Goal: Information Seeking & Learning: Check status

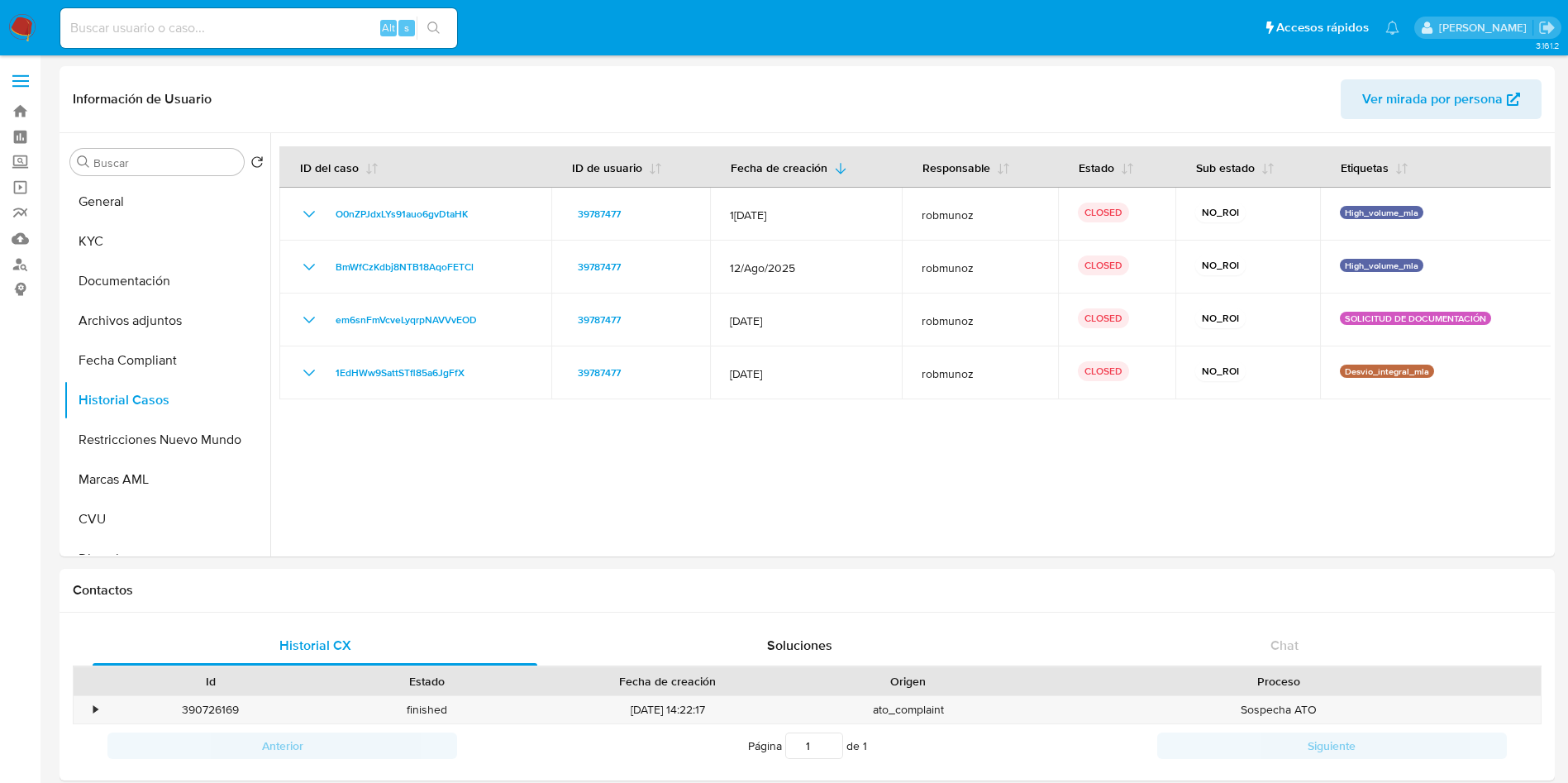
select select "10"
click at [265, 15] on div "Alt s" at bounding box center [259, 29] width 397 height 40
click at [266, 37] on input at bounding box center [259, 28] width 397 height 22
paste input "326935546"
type input "326935546"
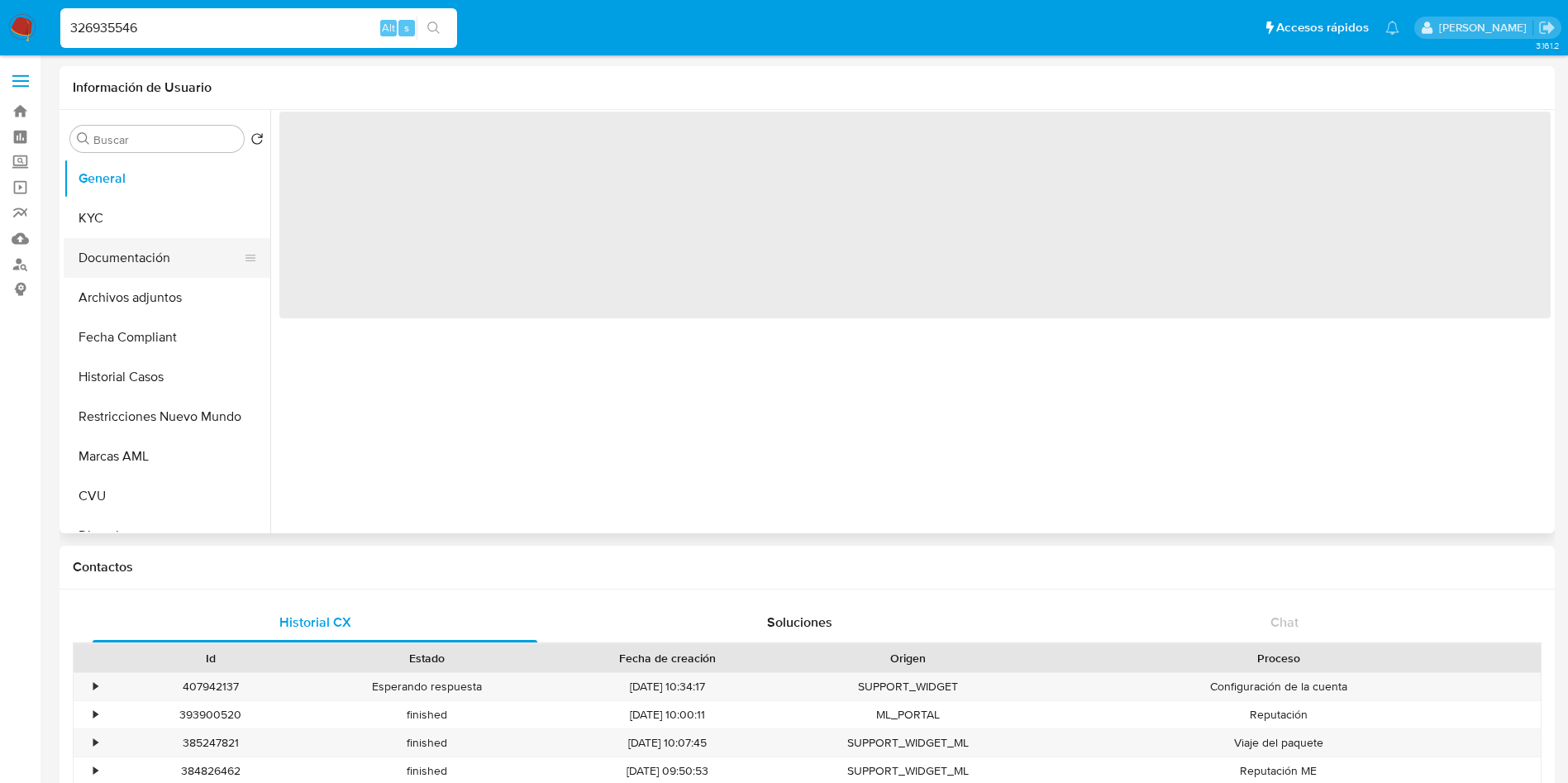
select select "10"
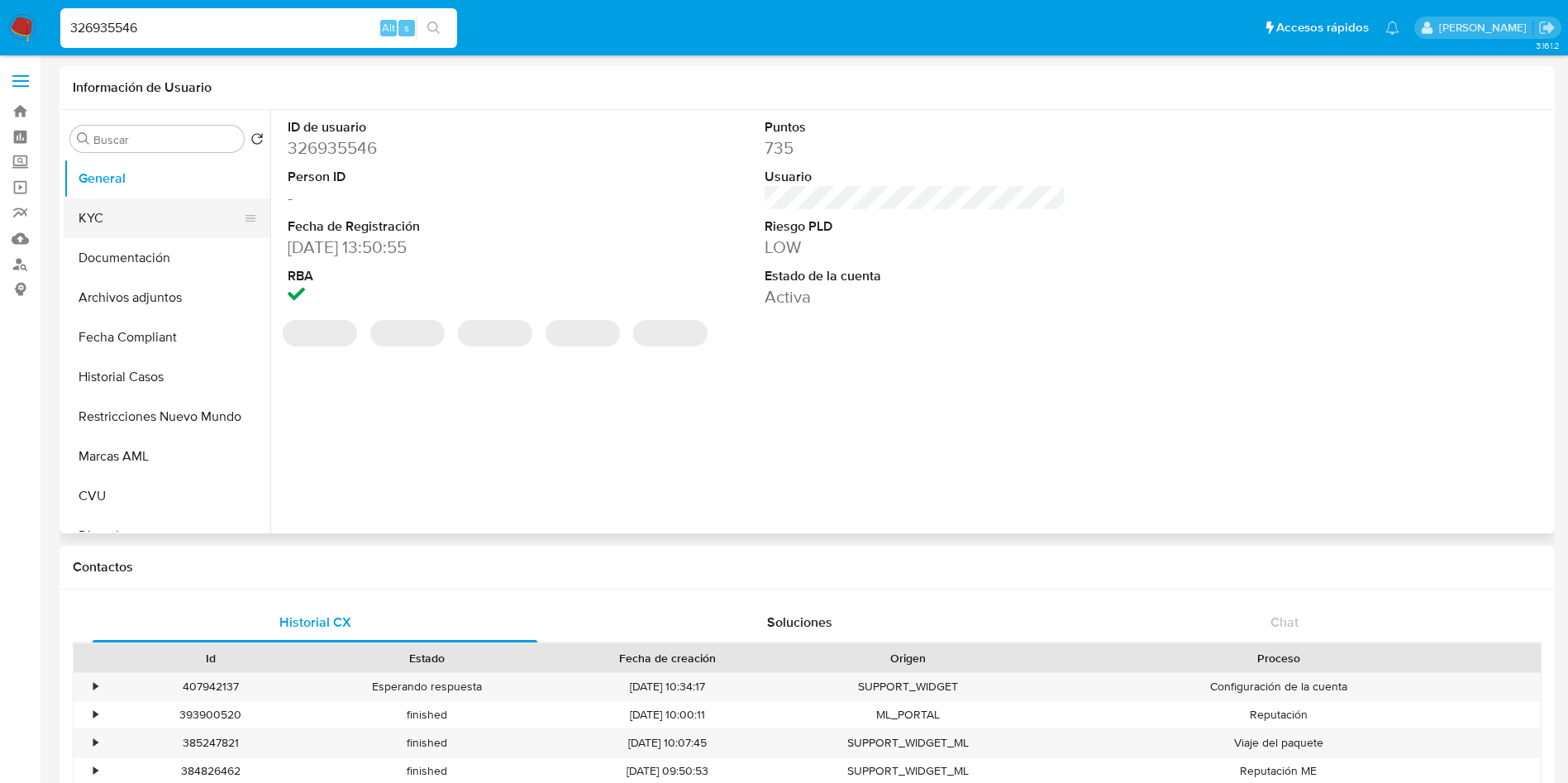
click at [101, 219] on button "KYC" at bounding box center [160, 218] width 193 height 40
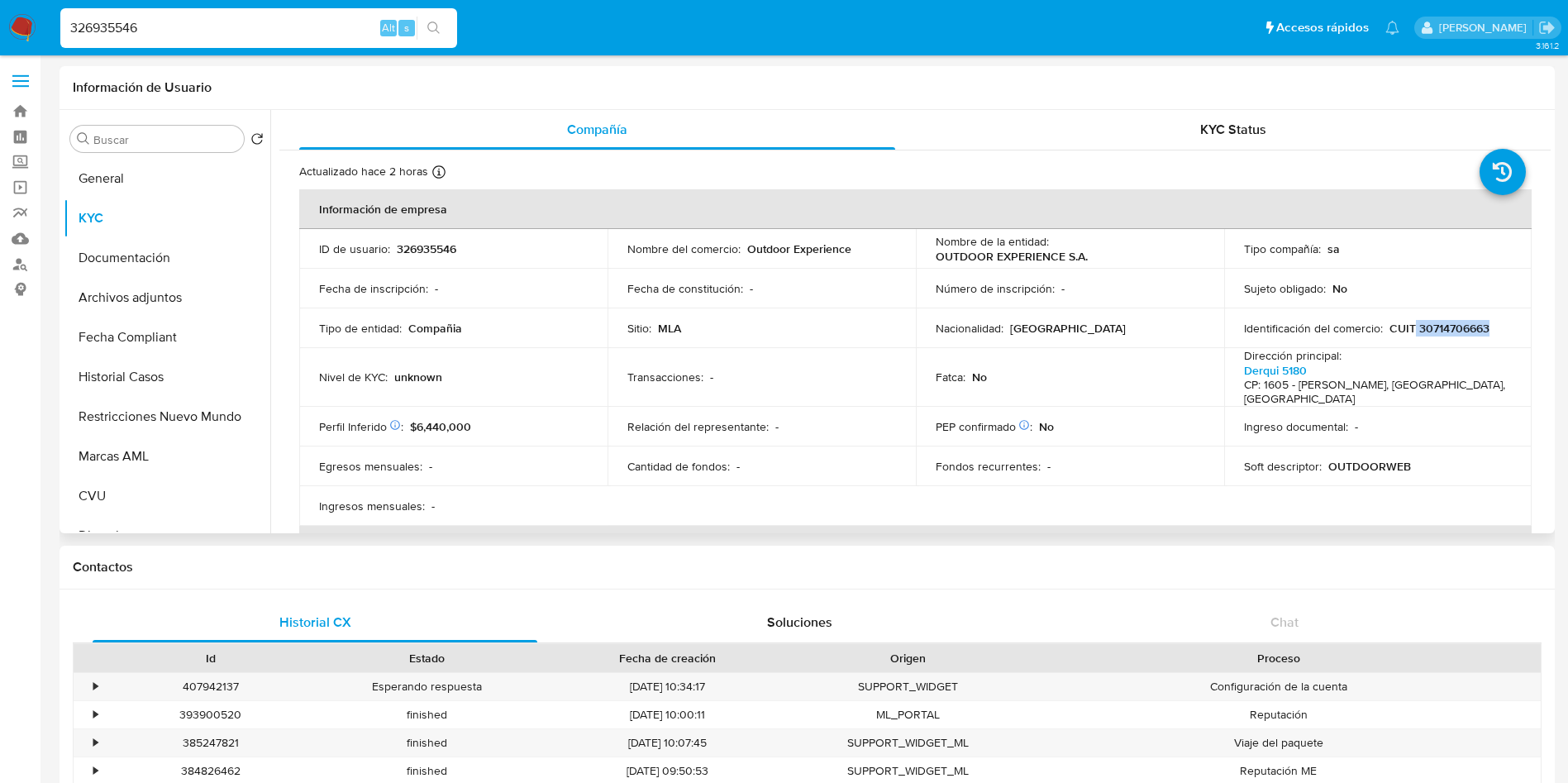
drag, startPoint x: 1489, startPoint y: 323, endPoint x: 1410, endPoint y: 329, distance: 79.2
click at [1410, 329] on div "Identificación del comercio : CUIT 30714706663" at bounding box center [1378, 328] width 268 height 15
copy p "30714706663"
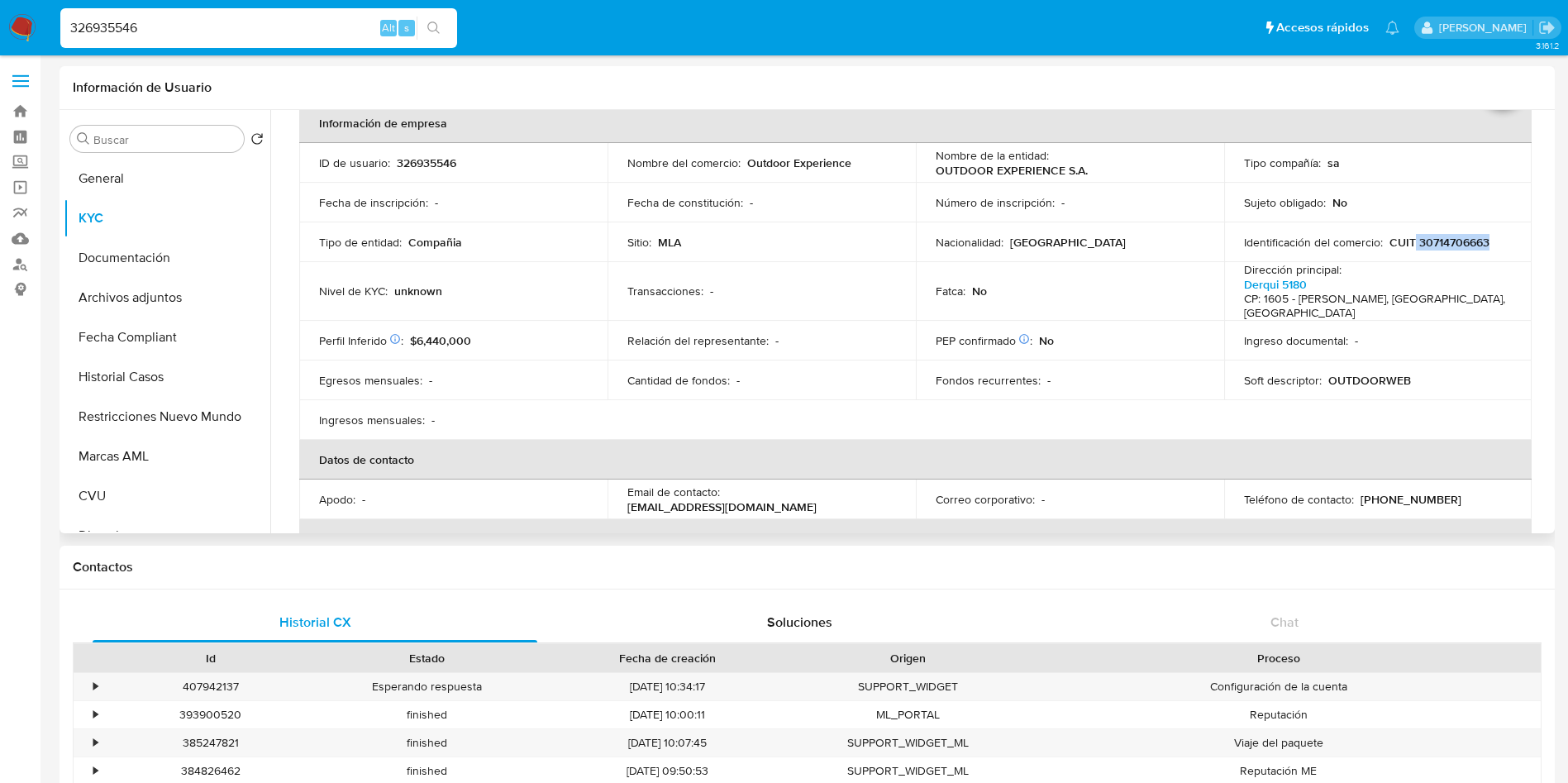
scroll to position [124, 0]
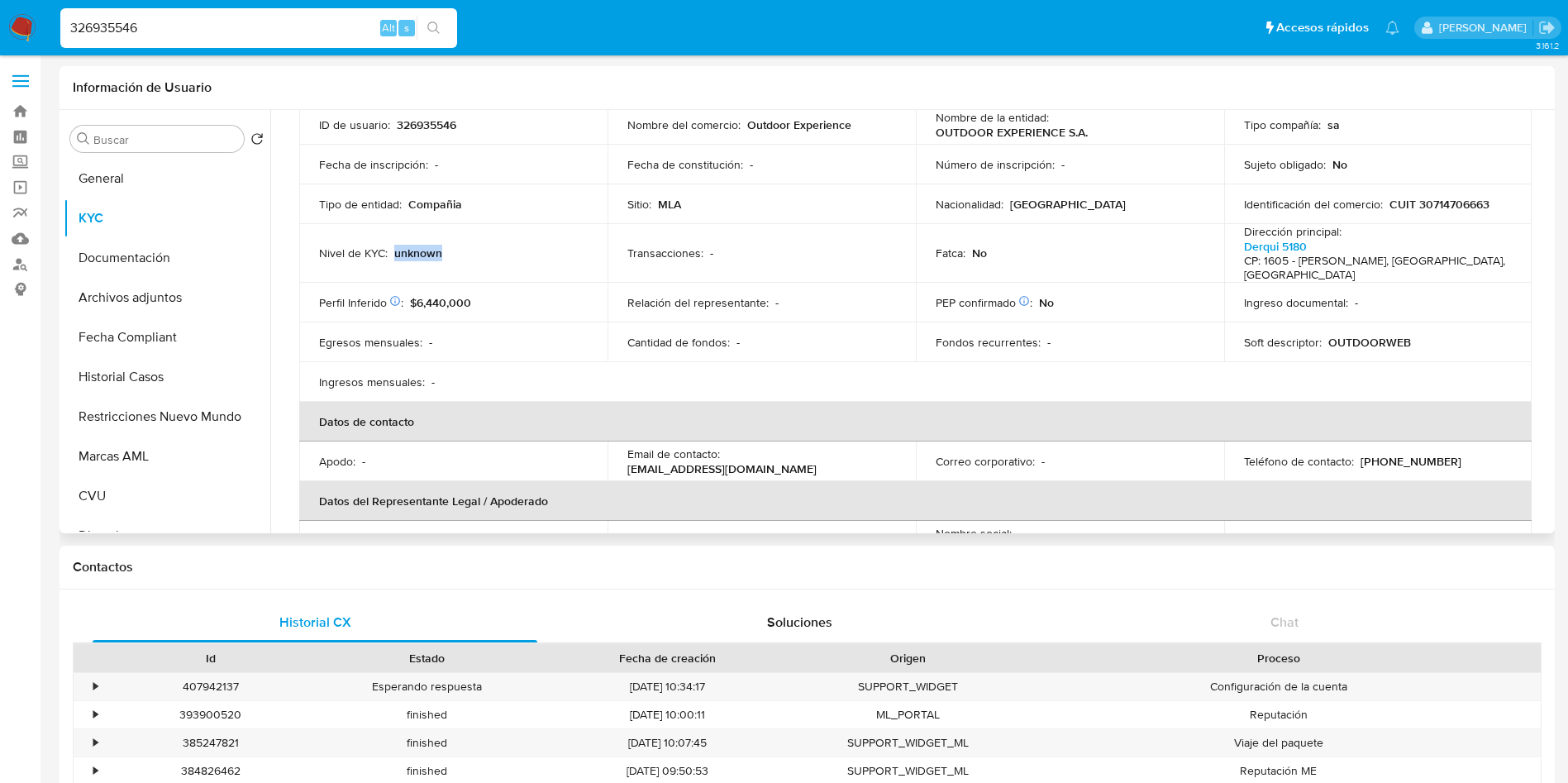
drag, startPoint x: 446, startPoint y: 250, endPoint x: 396, endPoint y: 253, distance: 50.1
click at [396, 253] on div "Nivel de KYC : unknown" at bounding box center [454, 253] width 268 height 15
copy p "unknown"
drag, startPoint x: 133, startPoint y: 258, endPoint x: 139, endPoint y: 267, distance: 10.8
click at [133, 260] on button "Documentación" at bounding box center [160, 258] width 193 height 40
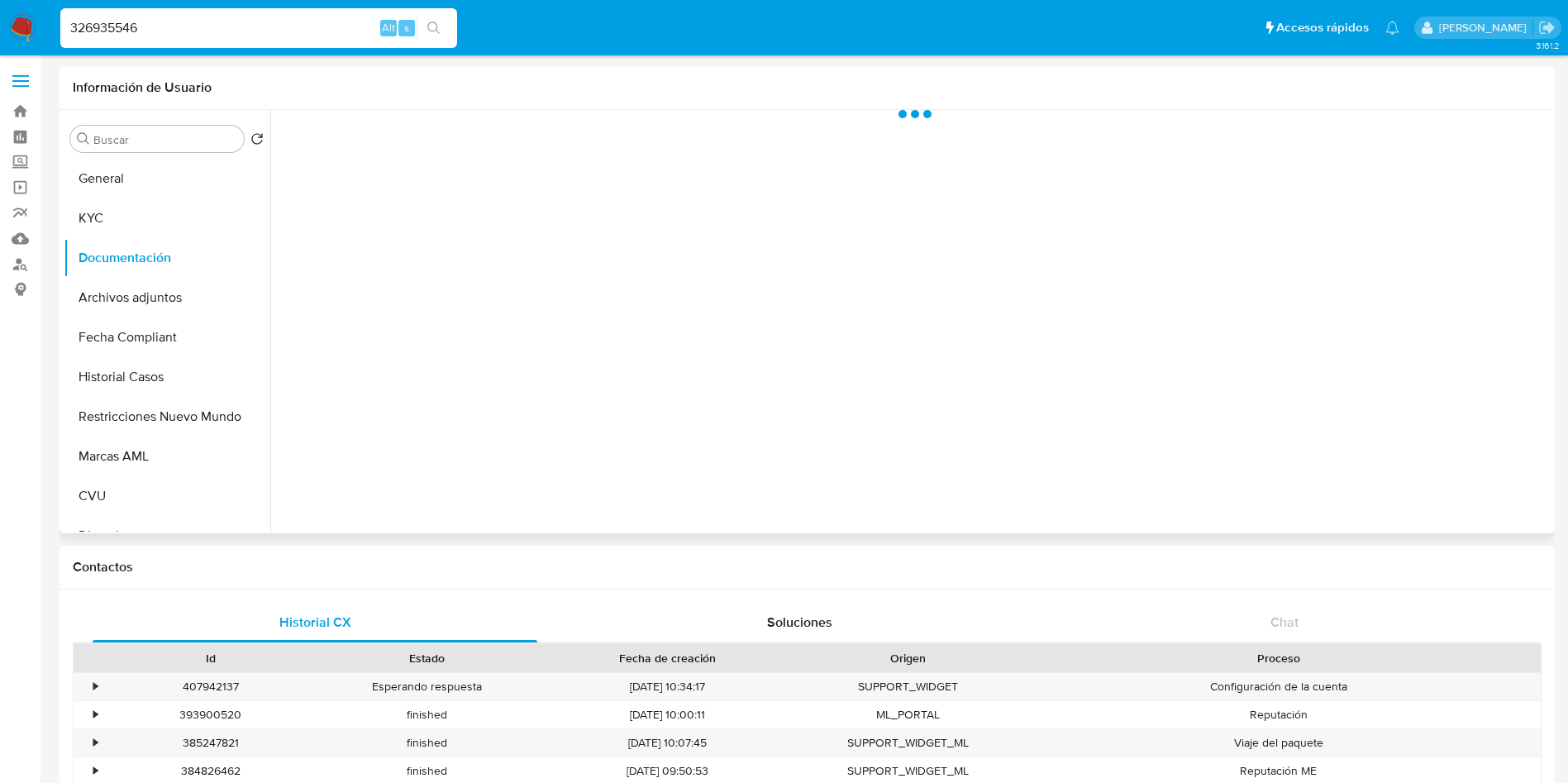
scroll to position [0, 0]
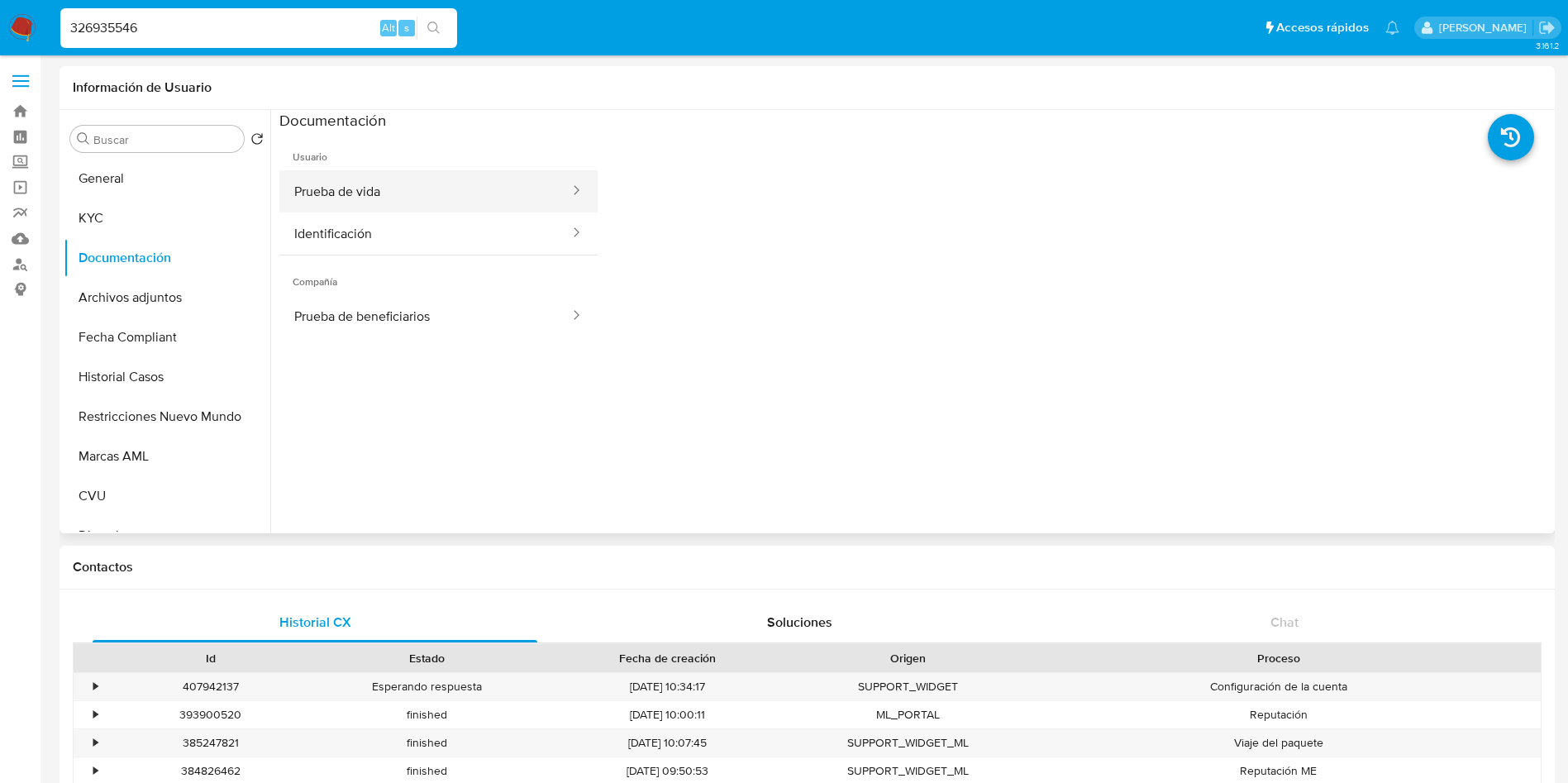
click at [345, 199] on button "Prueba de vida" at bounding box center [425, 191] width 292 height 42
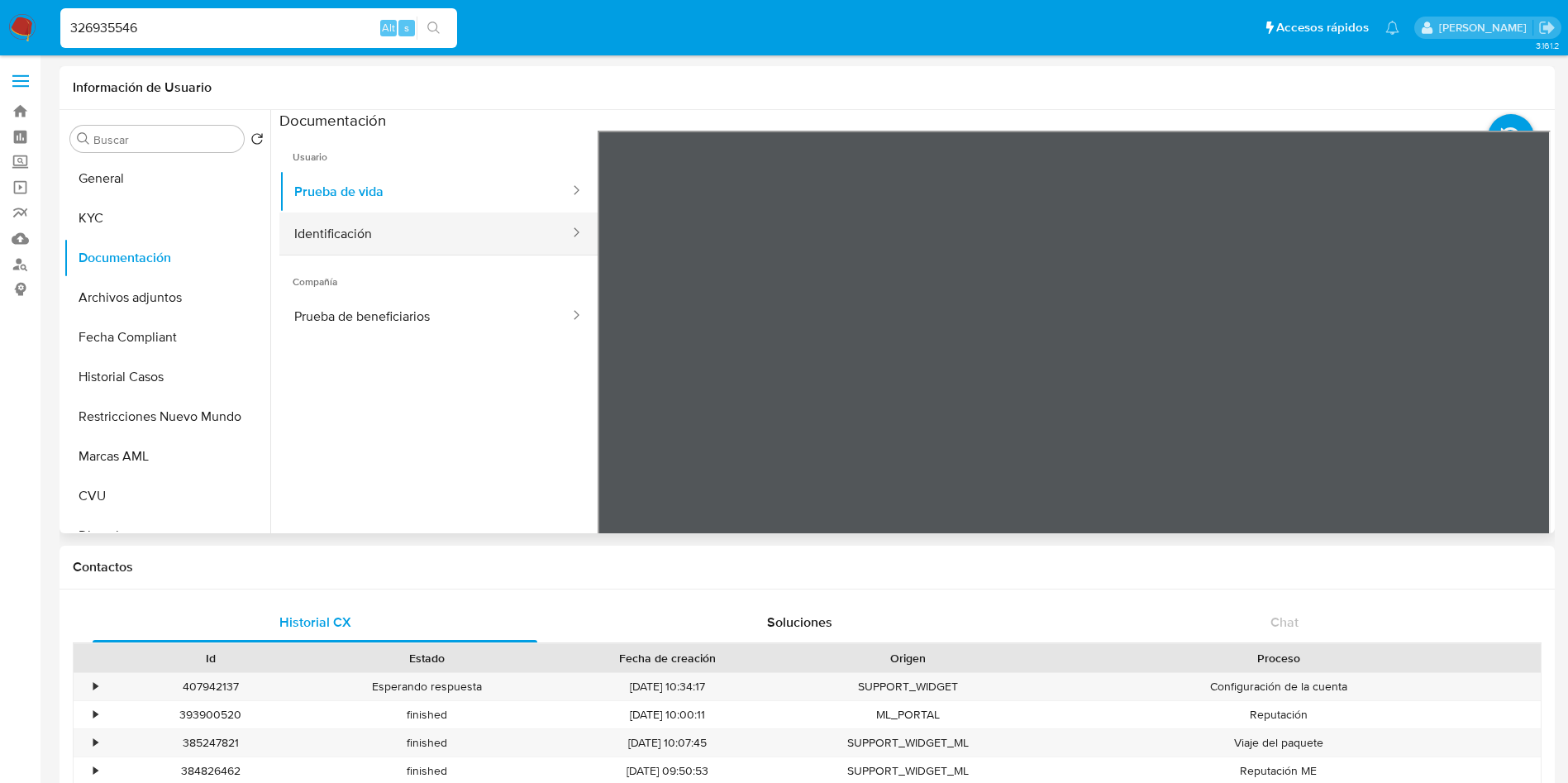
click at [339, 236] on button "Identificación" at bounding box center [425, 233] width 292 height 42
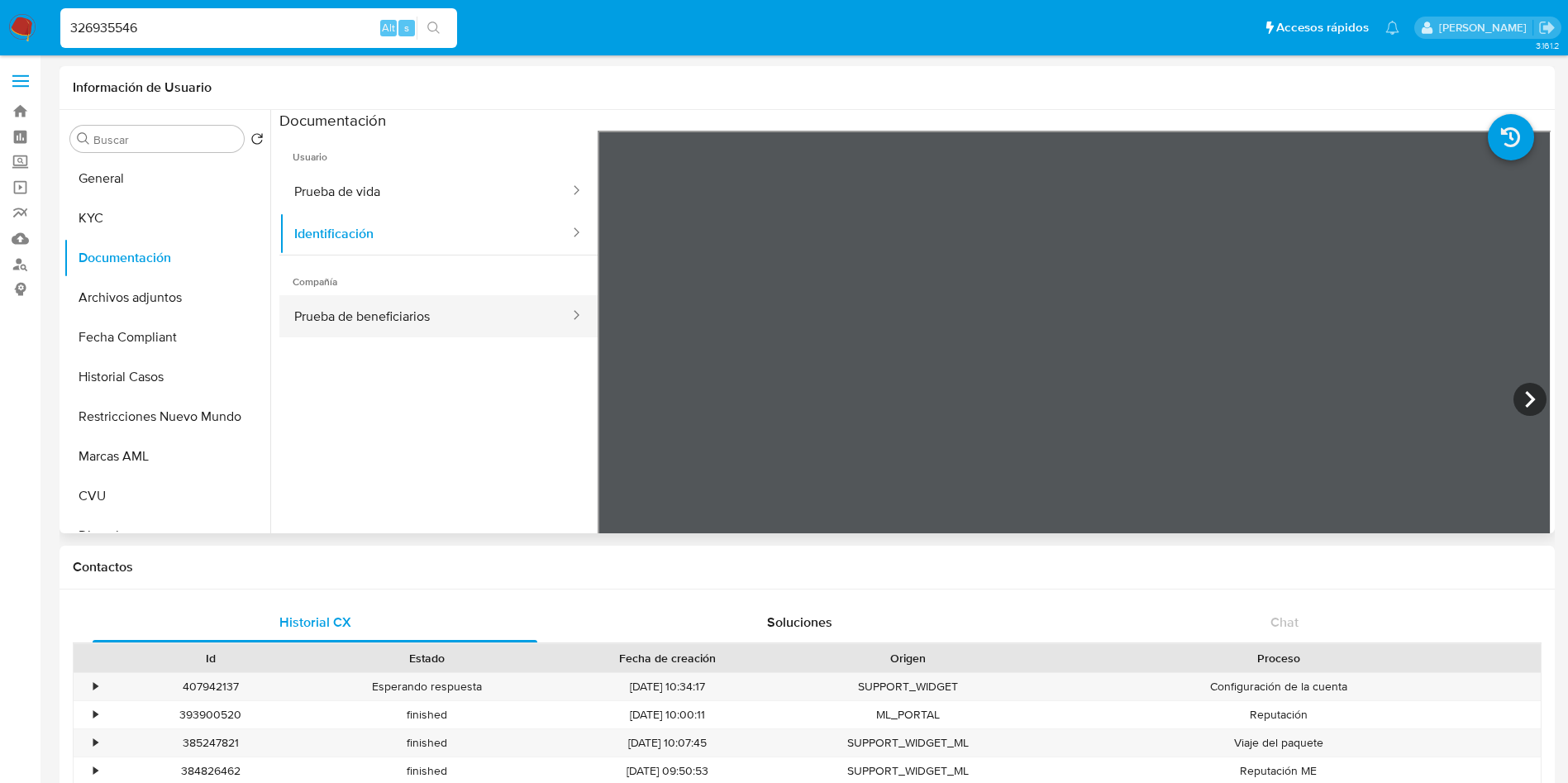
click at [372, 318] on button "Prueba de beneficiarios" at bounding box center [425, 316] width 292 height 42
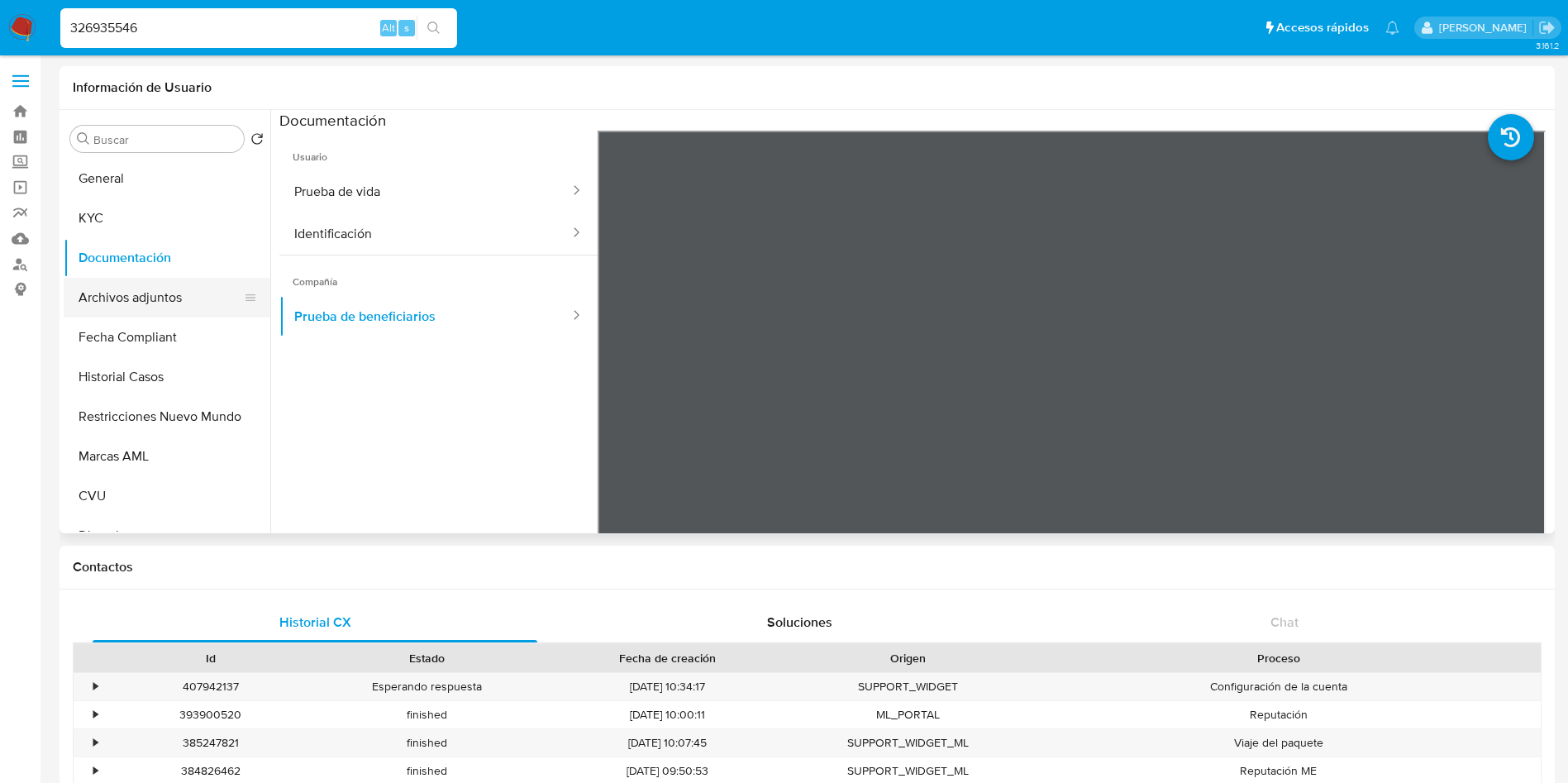
click at [156, 298] on button "Archivos adjuntos" at bounding box center [160, 298] width 193 height 40
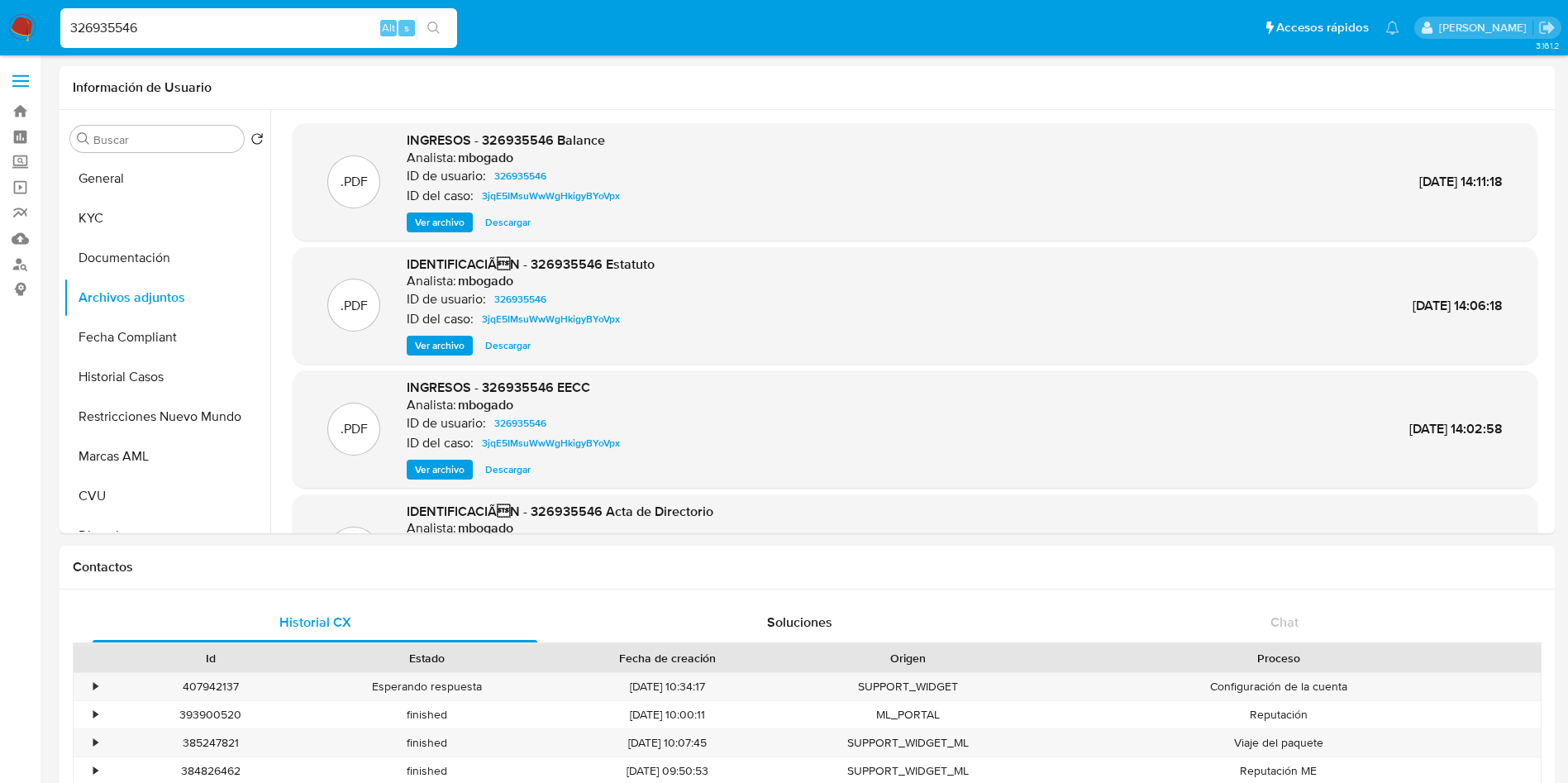
drag, startPoint x: 189, startPoint y: 29, endPoint x: 0, endPoint y: 19, distance: 189.3
click at [0, 19] on nav "Pausado Ver notificaciones 326935546 Alt s Accesos rápidos Presiona las siguien…" at bounding box center [784, 28] width 1568 height 55
paste input "6969635"
type input "36969635"
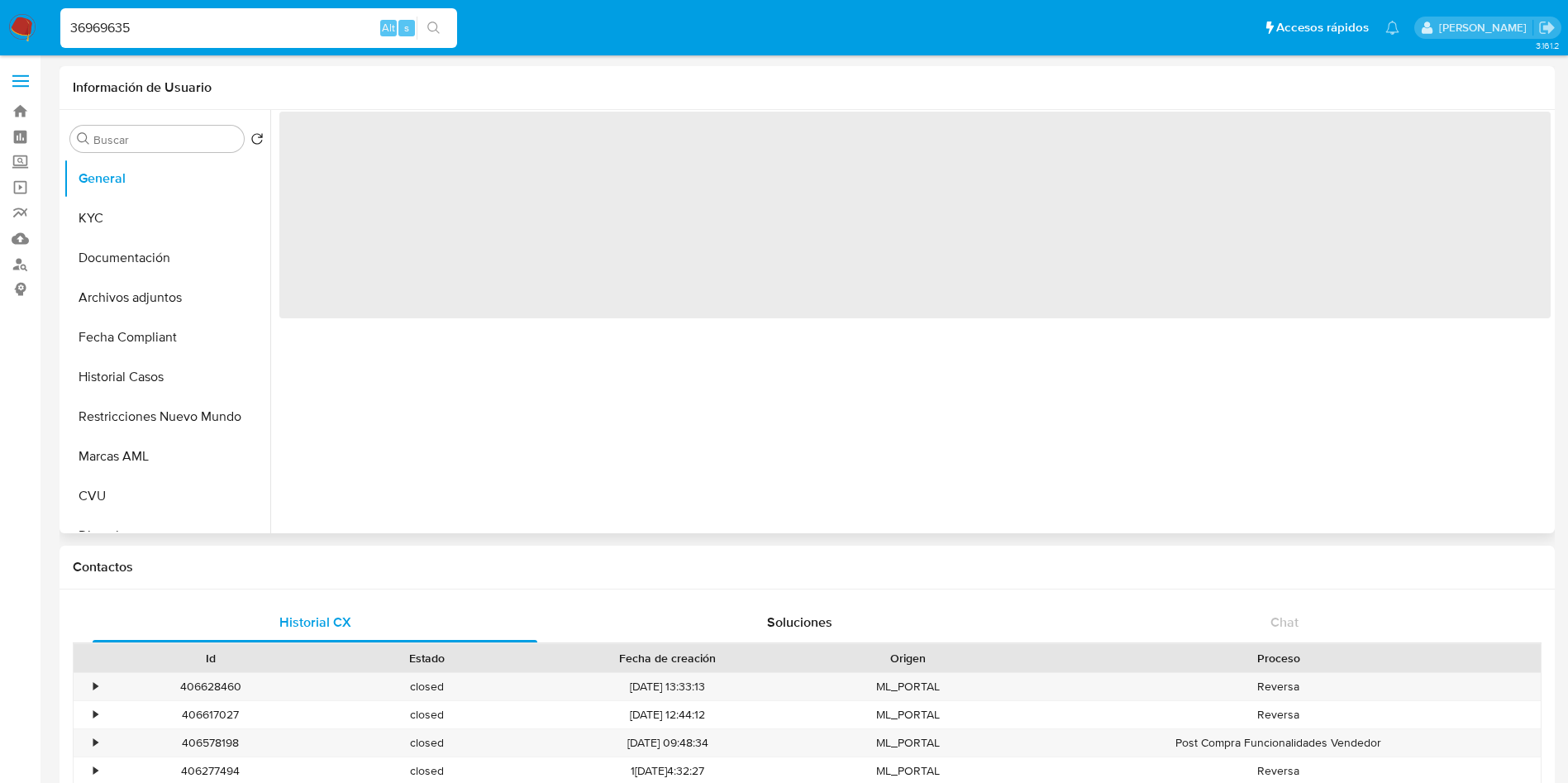
select select "10"
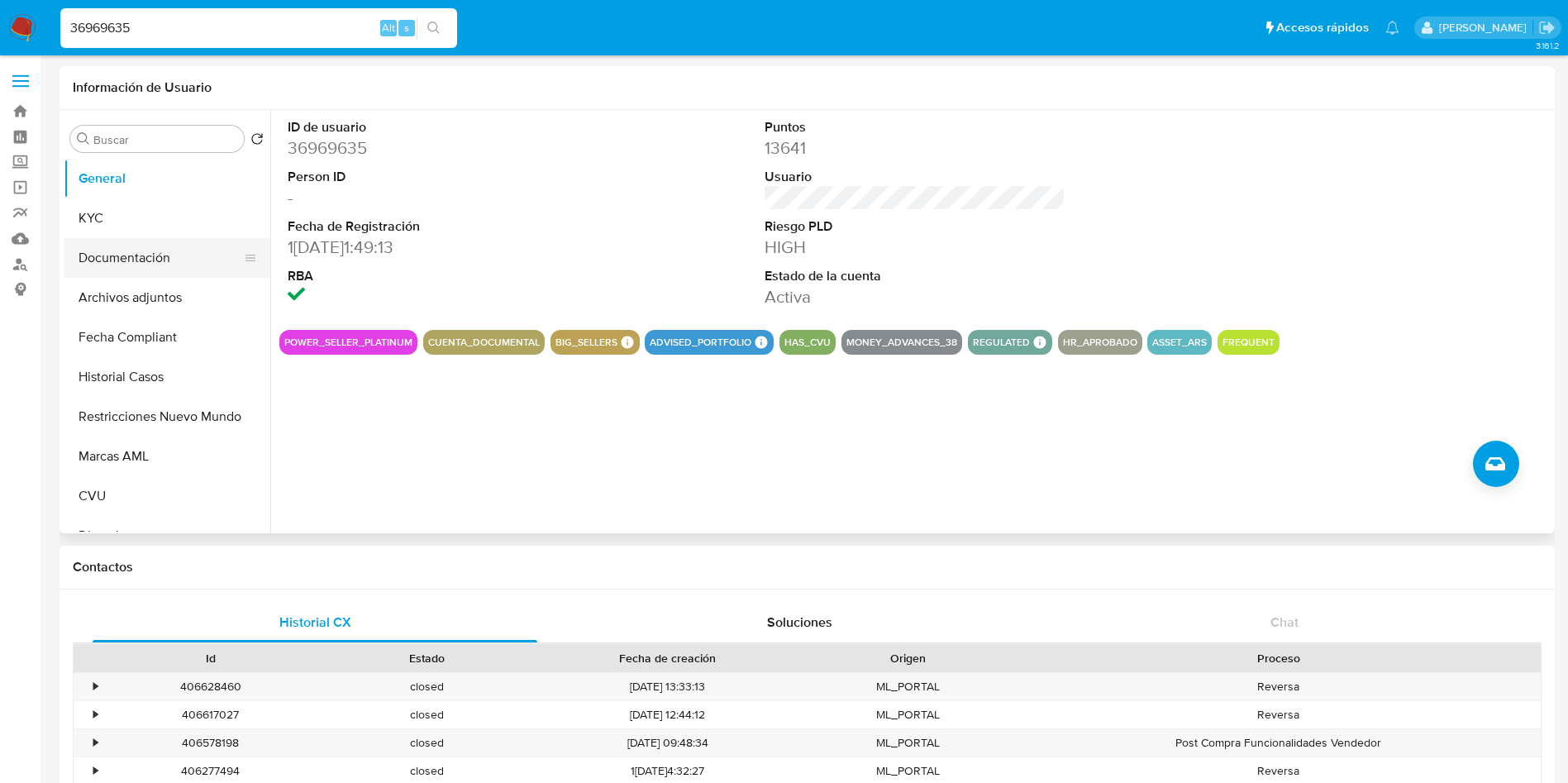
drag, startPoint x: 156, startPoint y: 224, endPoint x: 157, endPoint y: 249, distance: 25.0
click at [156, 224] on button "KYC" at bounding box center [167, 218] width 207 height 40
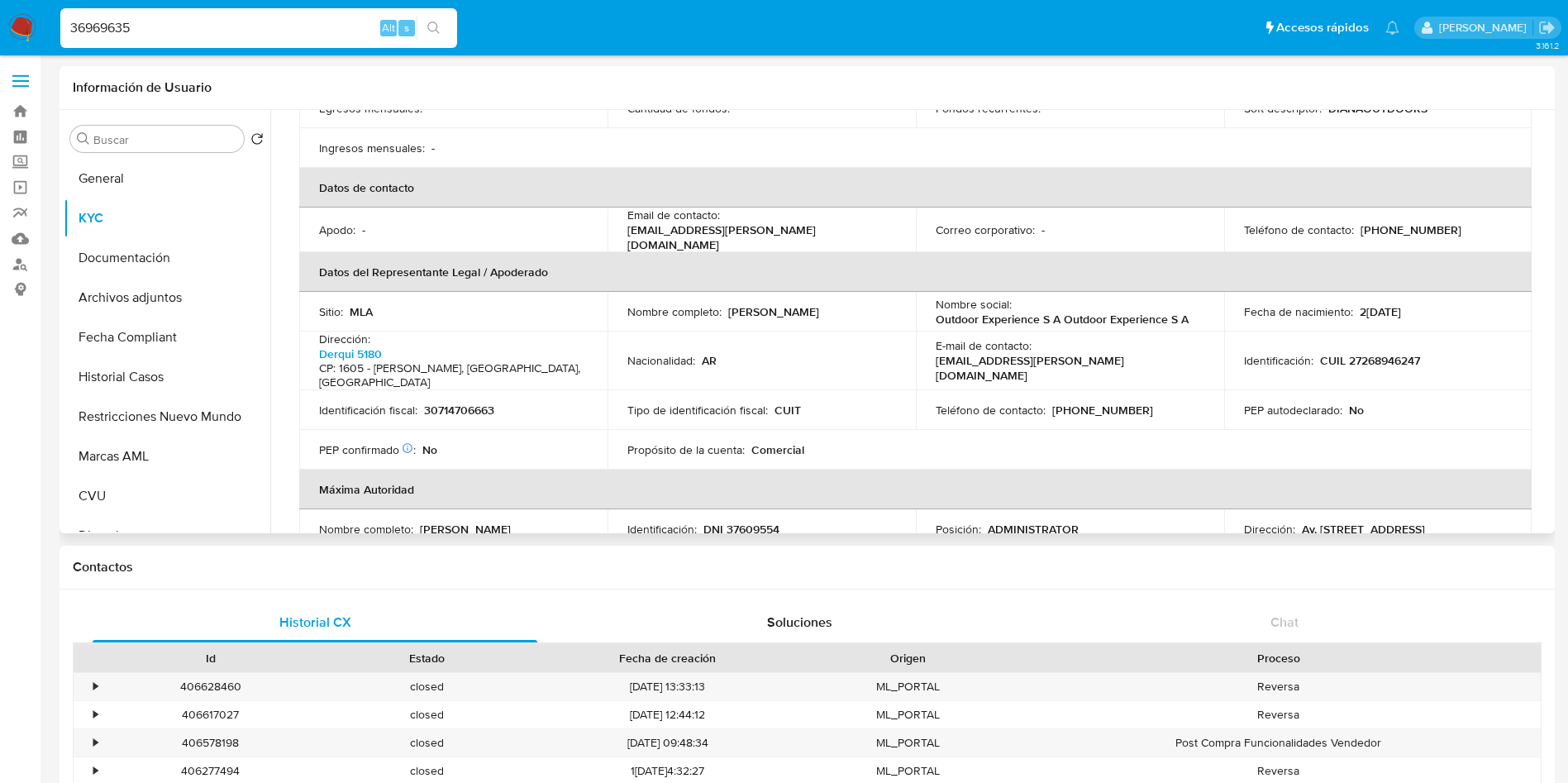
scroll to position [496, 0]
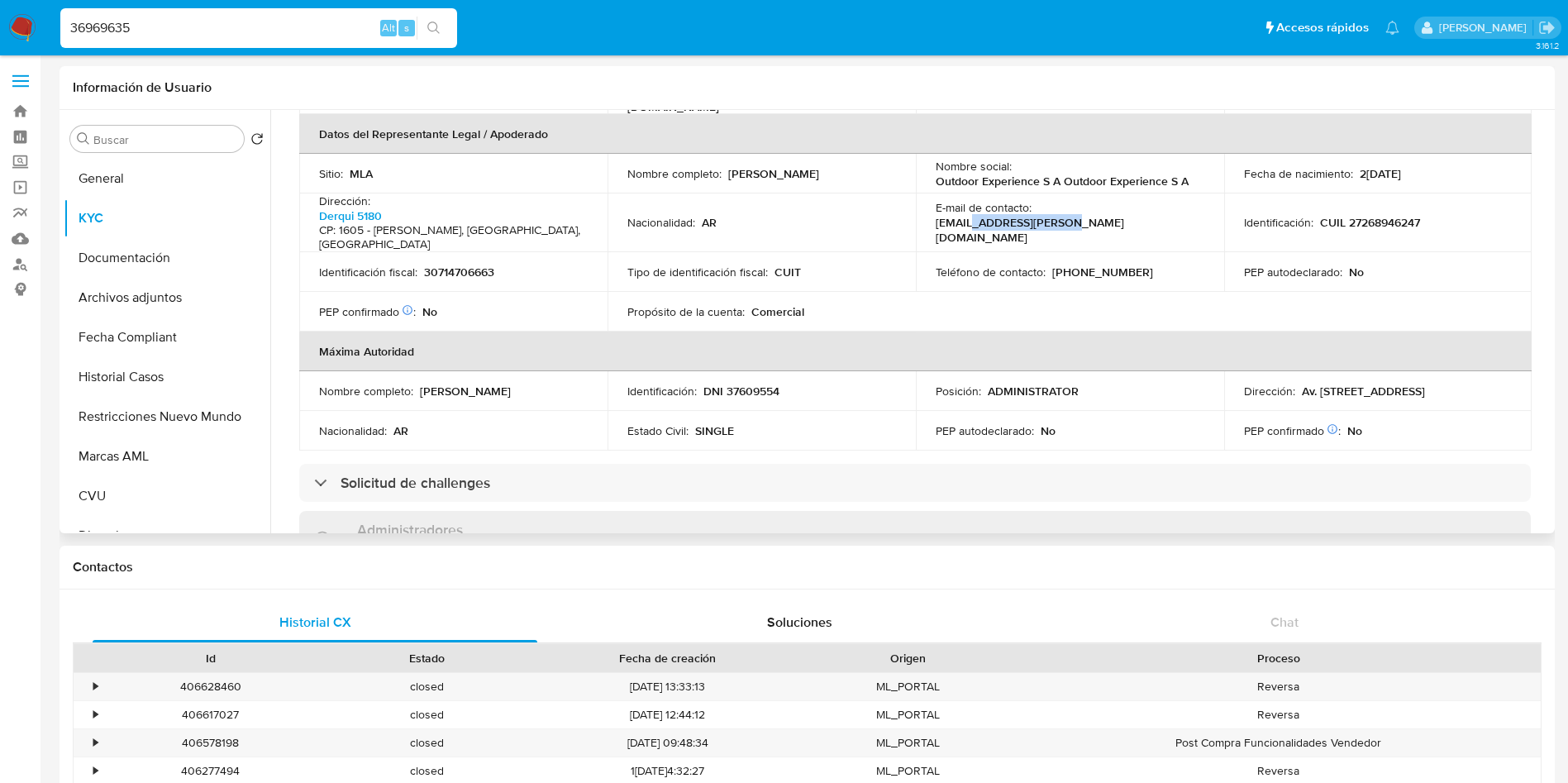
drag, startPoint x: 1165, startPoint y: 193, endPoint x: 1068, endPoint y: 193, distance: 97.0
click at [1068, 200] on div "E-mail de contacto : ventasweb@diana.com.ar" at bounding box center [1070, 223] width 268 height 45
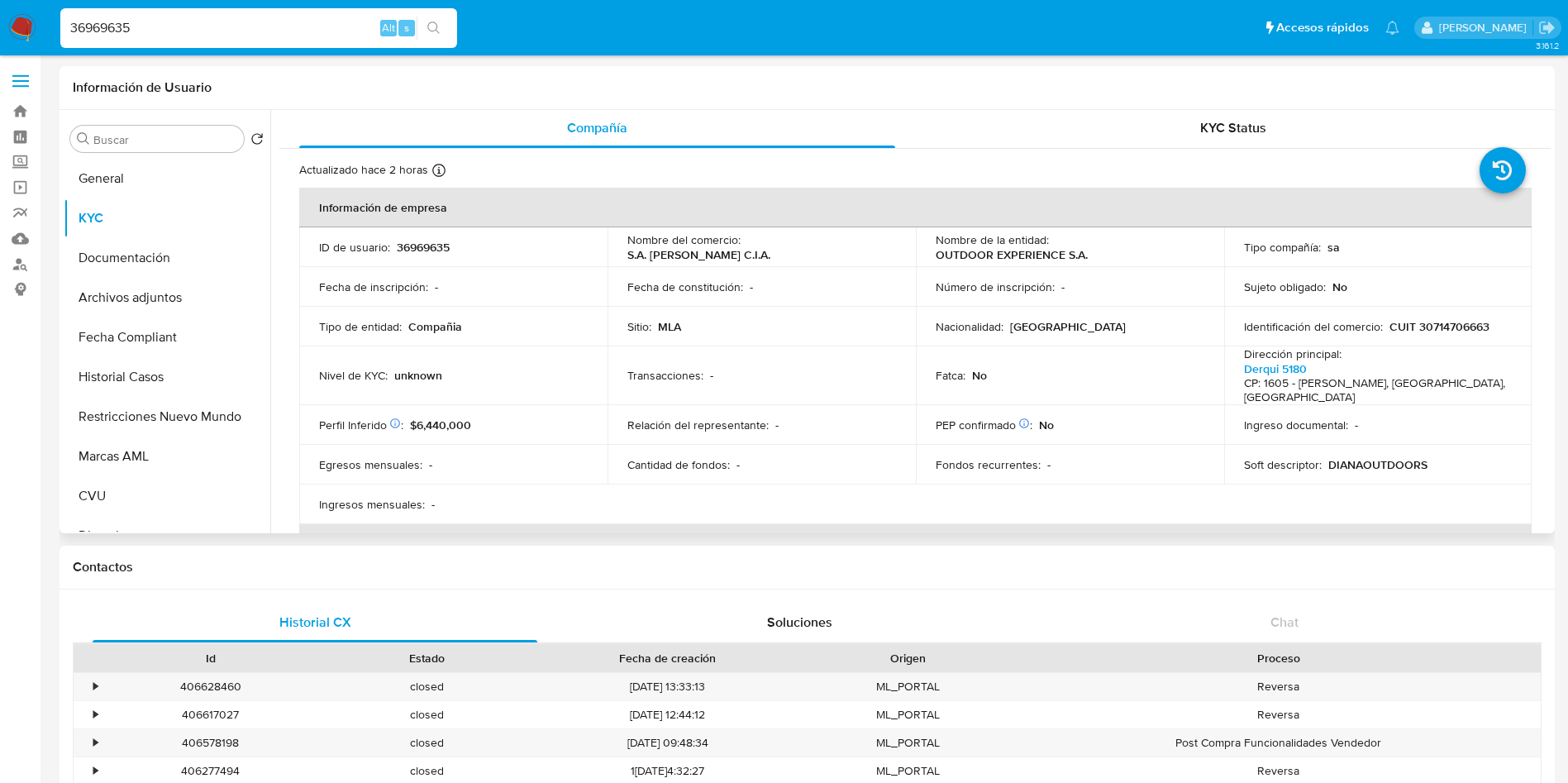
scroll to position [0, 0]
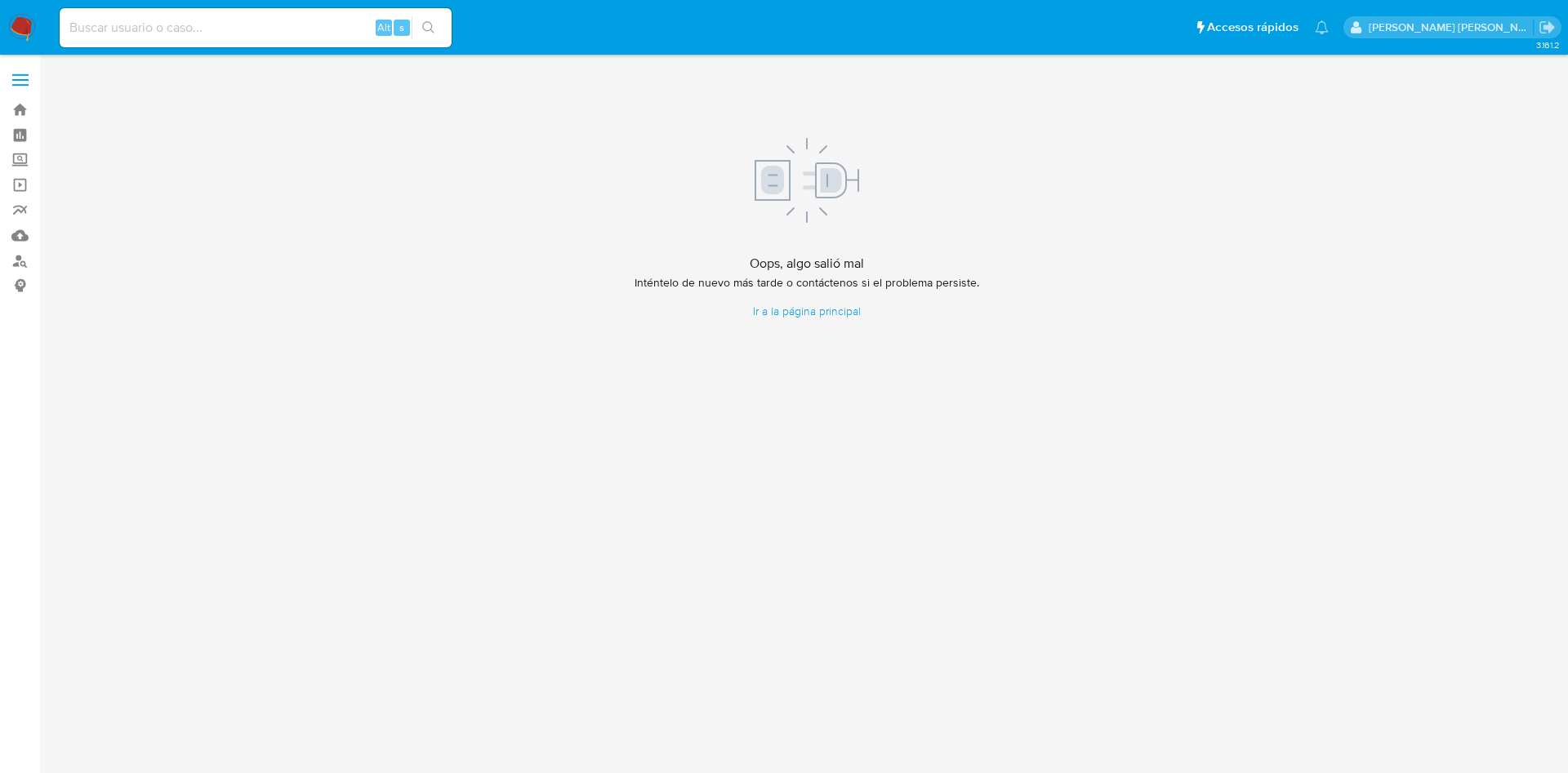
click at [113, 28] on input at bounding box center [256, 27] width 392 height 21
paste input "459697720"
type input "459697720"
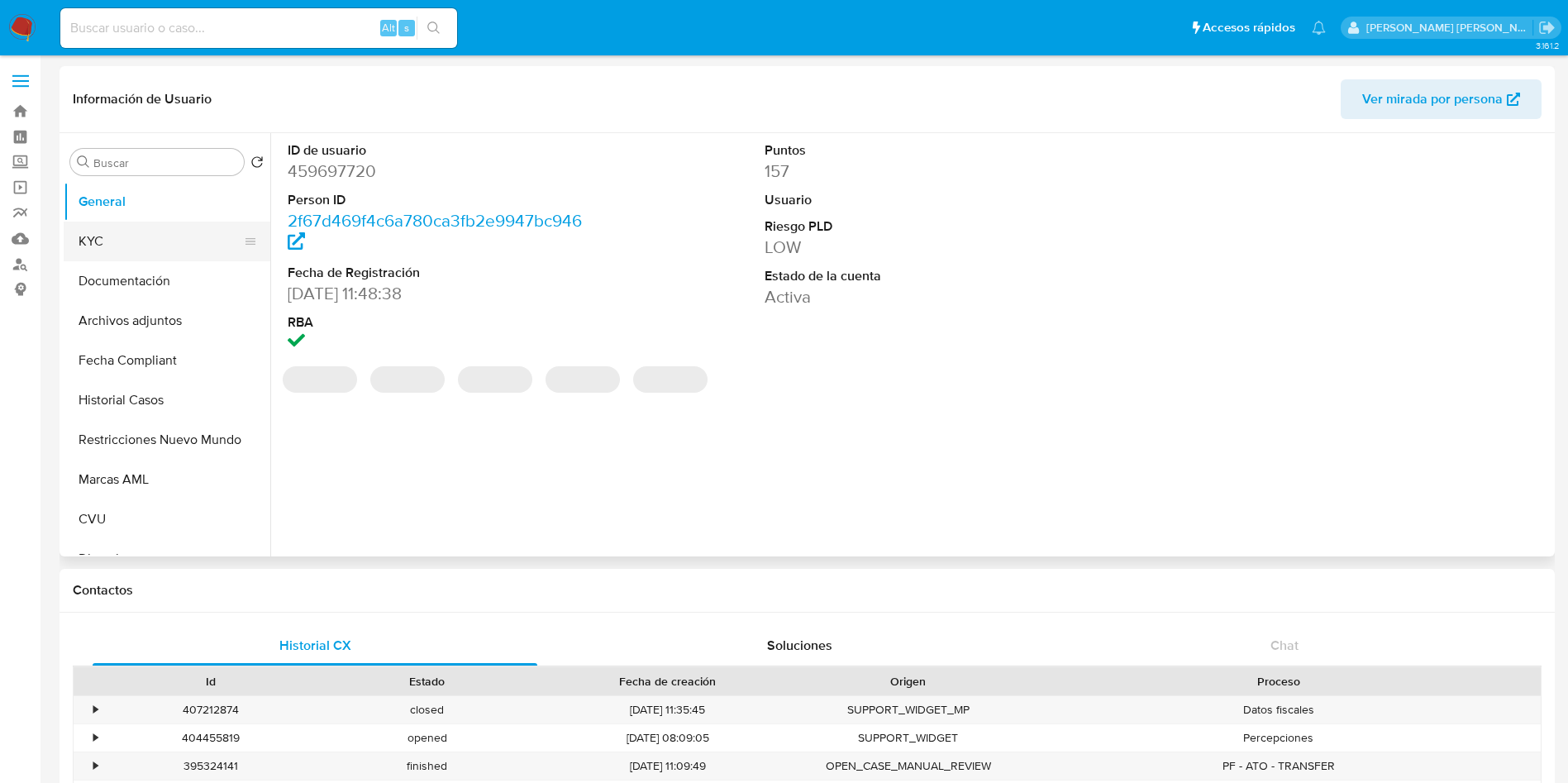
select select "10"
click at [129, 246] on button "KYC" at bounding box center [160, 242] width 193 height 40
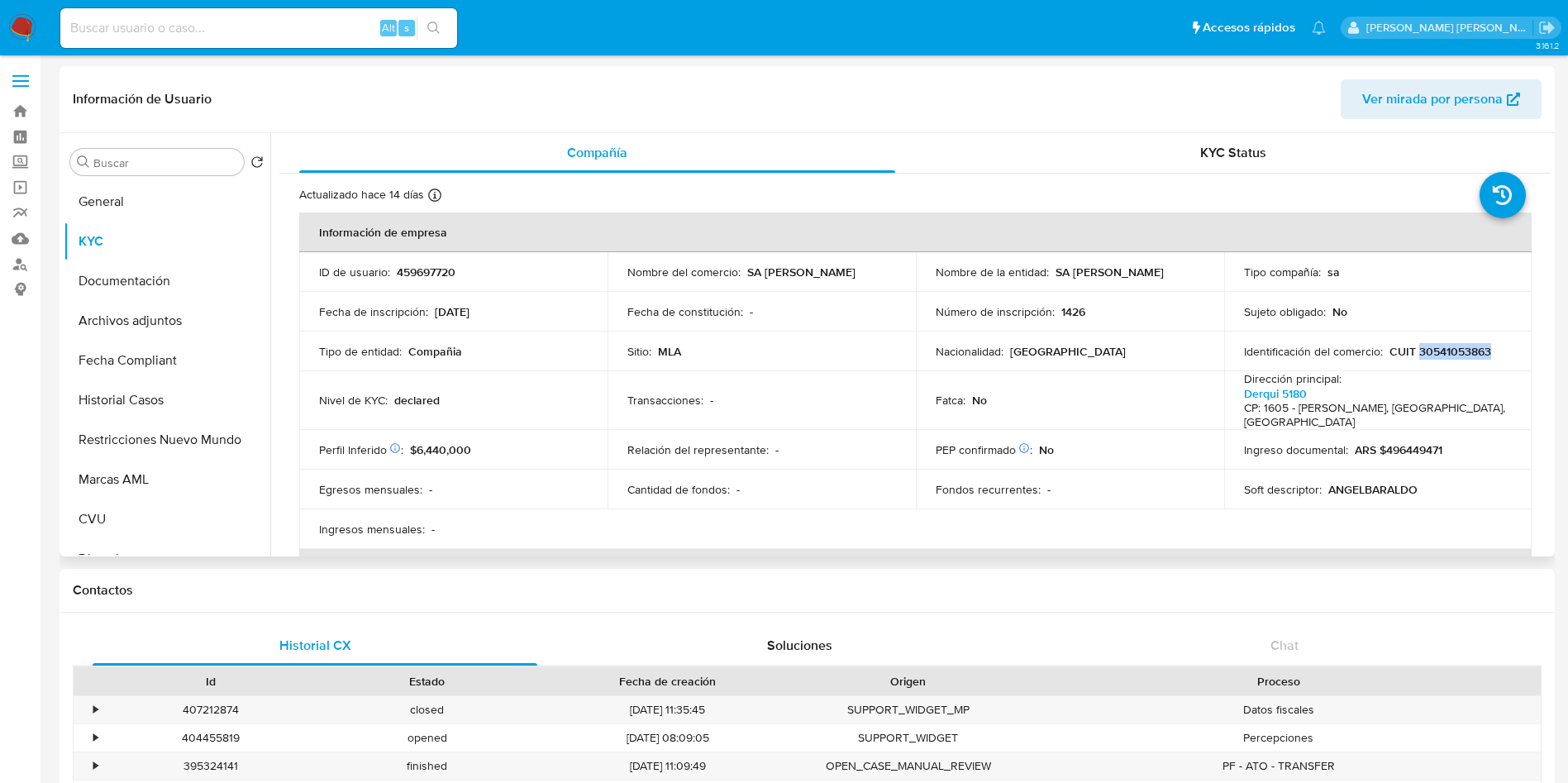
drag, startPoint x: 1491, startPoint y: 351, endPoint x: 1415, endPoint y: 352, distance: 76.0
click at [1415, 352] on div "Identificación del comercio : CUIT 30541053863" at bounding box center [1378, 351] width 268 height 15
copy p "30541053863"
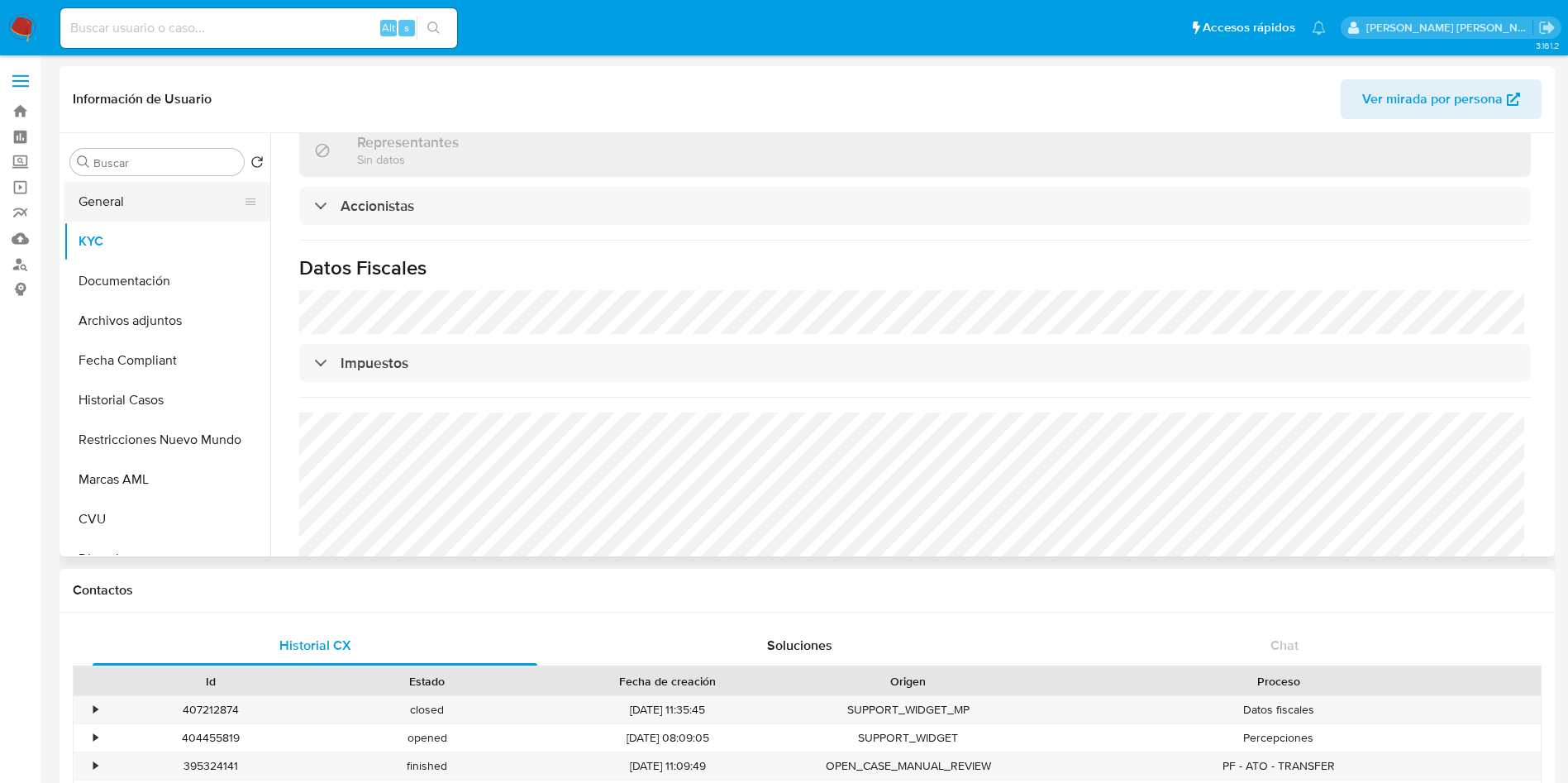
click at [94, 211] on button "General" at bounding box center [160, 202] width 193 height 40
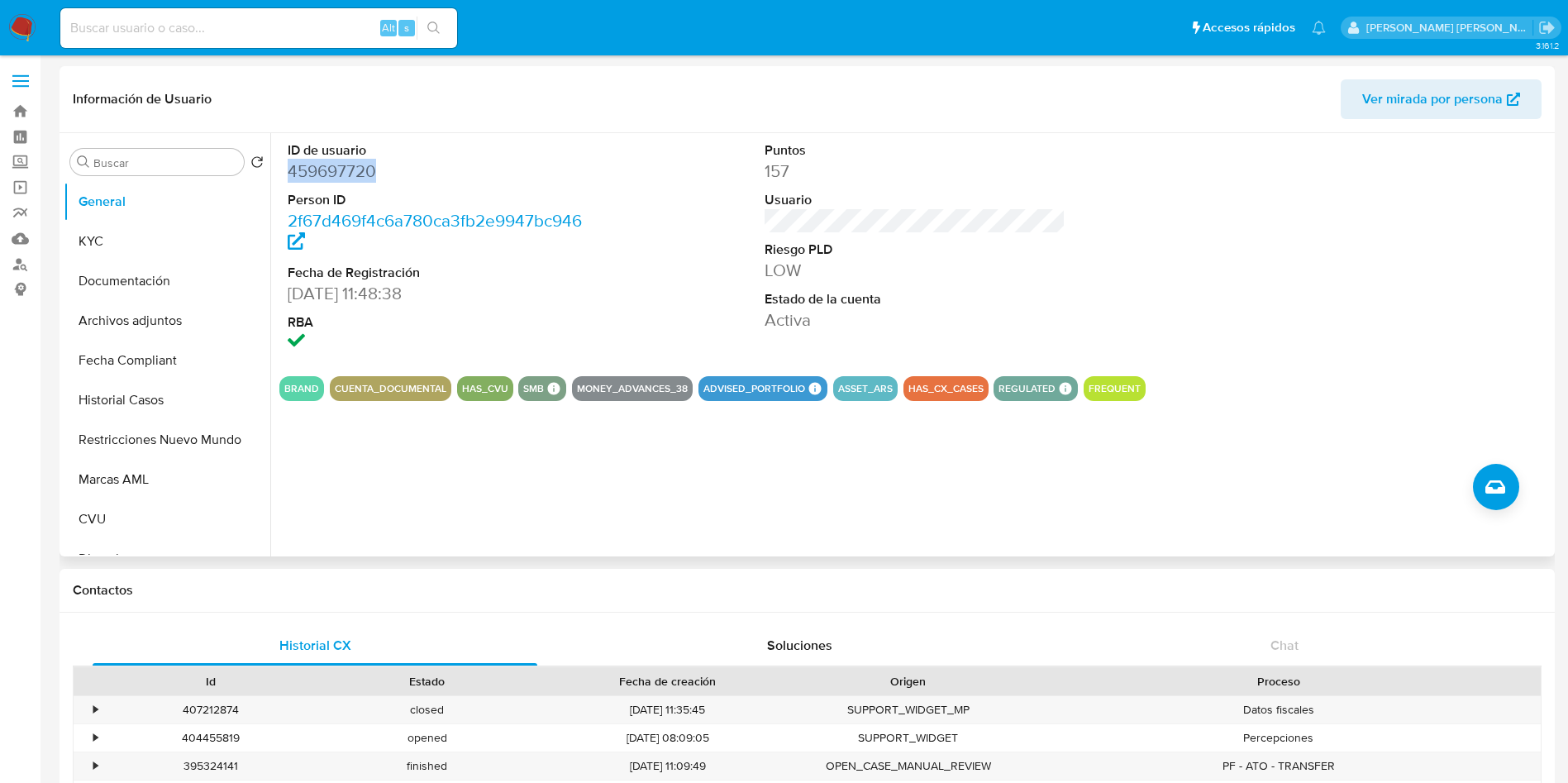
drag, startPoint x: 386, startPoint y: 166, endPoint x: 281, endPoint y: 170, distance: 105.1
click at [281, 170] on div "ID de usuario 459697720 Person ID 2f67d469f4c6a780ca3fb2e9947bc946 Fecha de Reg…" at bounding box center [439, 248] width 319 height 230
copy dd "459697720"
drag, startPoint x: 158, startPoint y: 249, endPoint x: 248, endPoint y: 277, distance: 94.3
click at [161, 249] on button "KYC" at bounding box center [167, 242] width 207 height 40
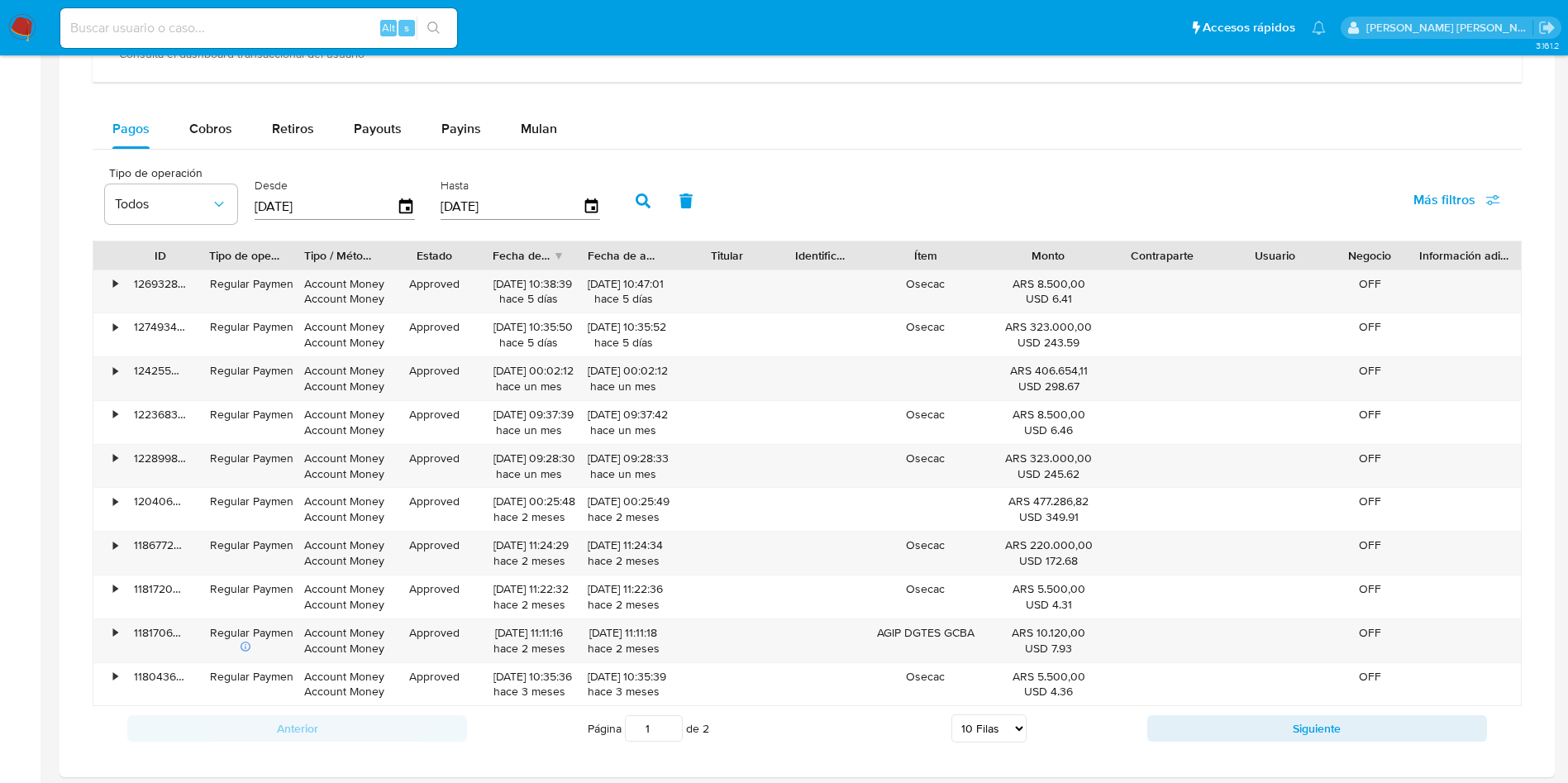
scroll to position [997, 0]
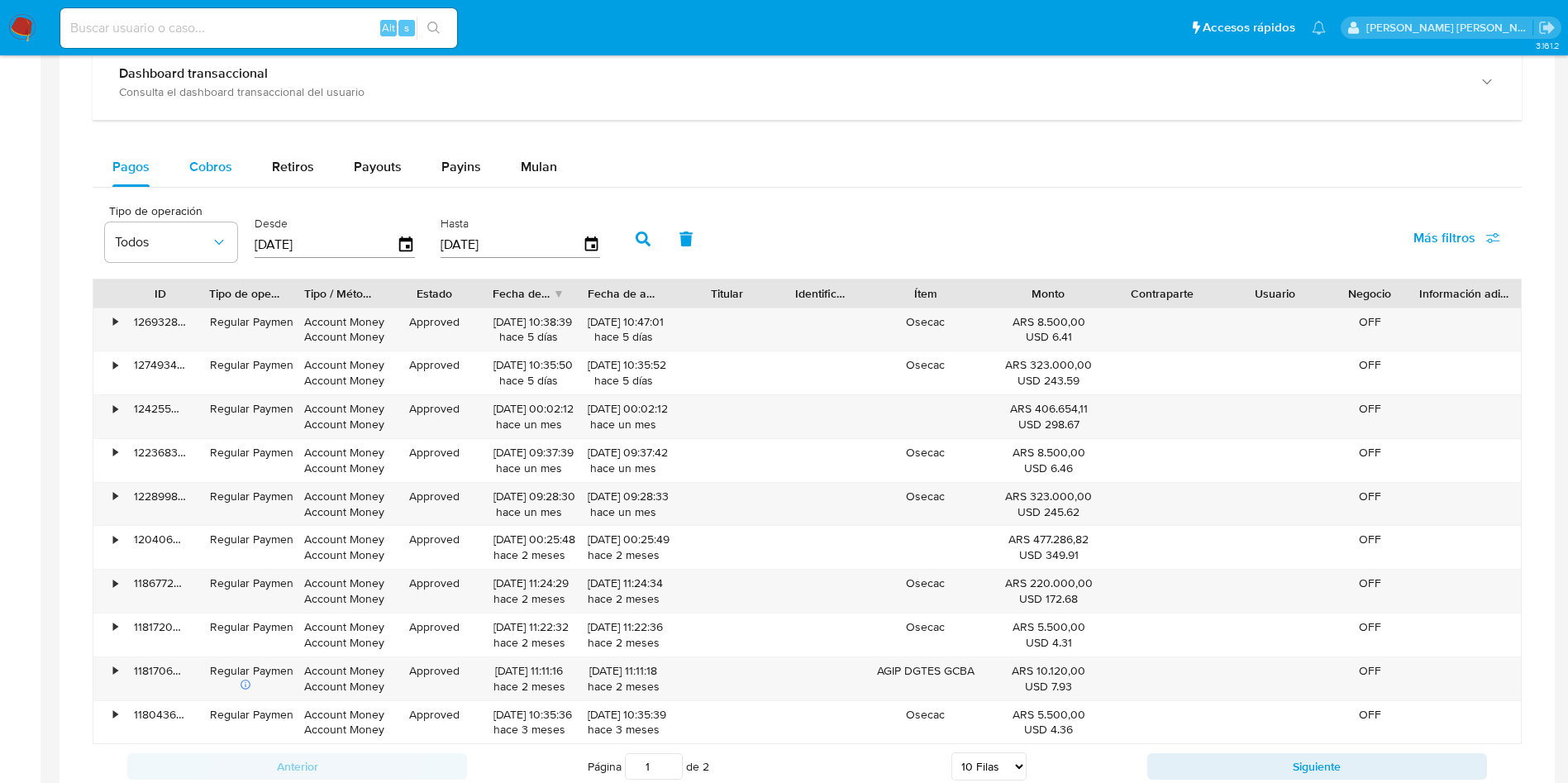
click at [198, 174] on span "Cobros" at bounding box center [211, 166] width 43 height 19
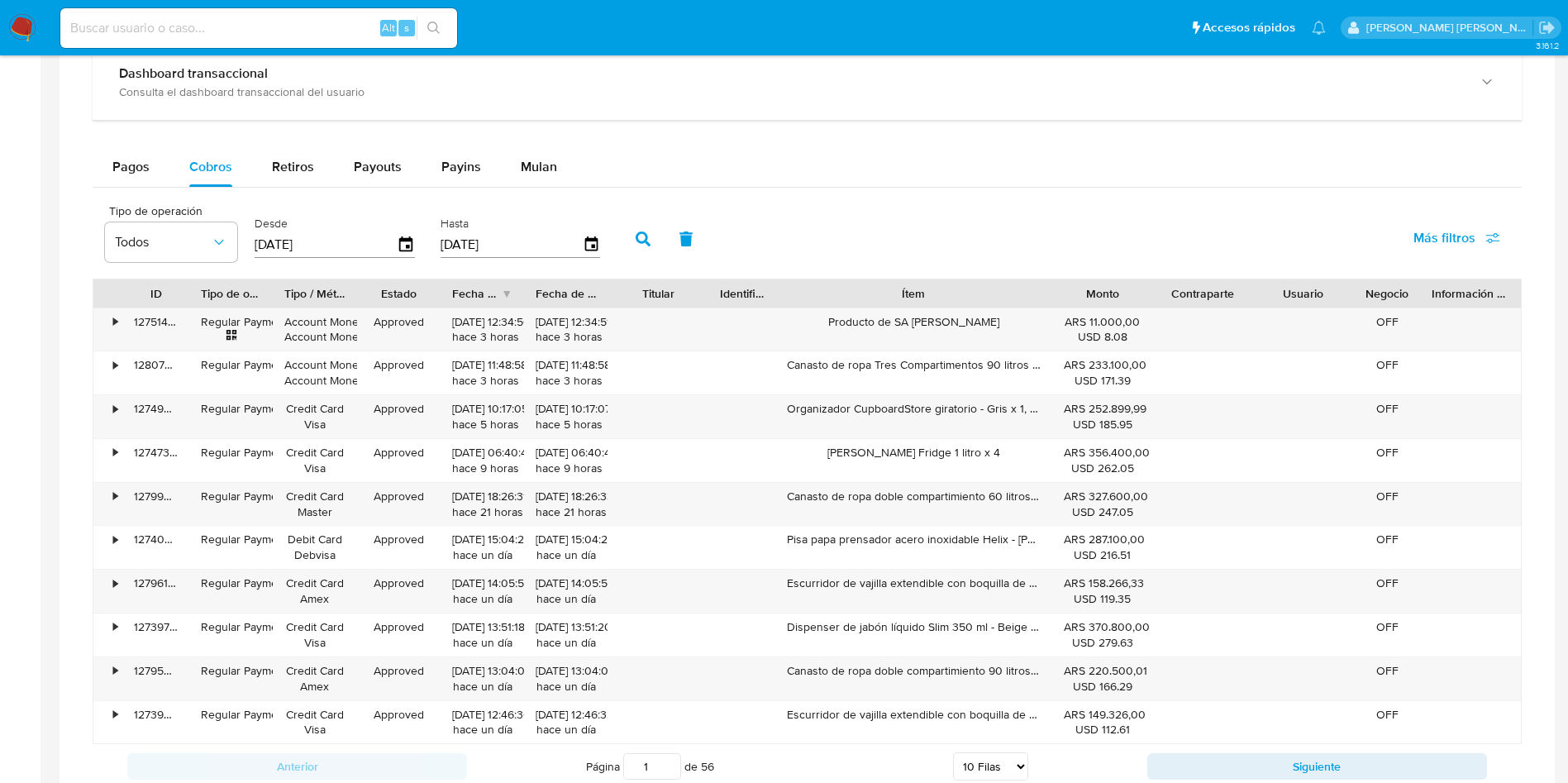
drag, startPoint x: 998, startPoint y: 290, endPoint x: 1143, endPoint y: 288, distance: 145.0
click at [1143, 288] on div "ID Tipo de operación Tipo / Método Estado Fecha de creación Fecha de aprobación…" at bounding box center [807, 294] width 1428 height 28
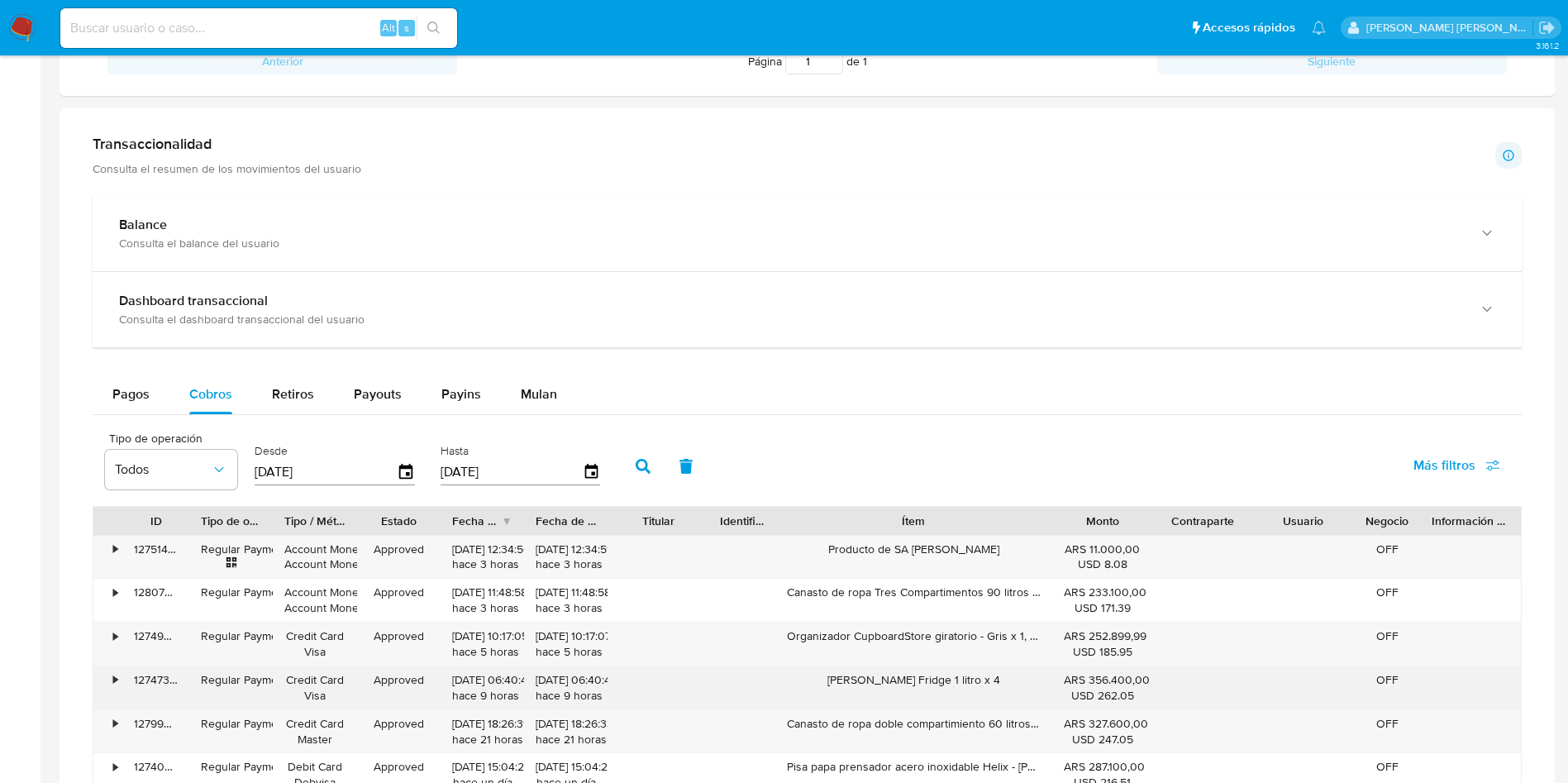
scroll to position [1365, 0]
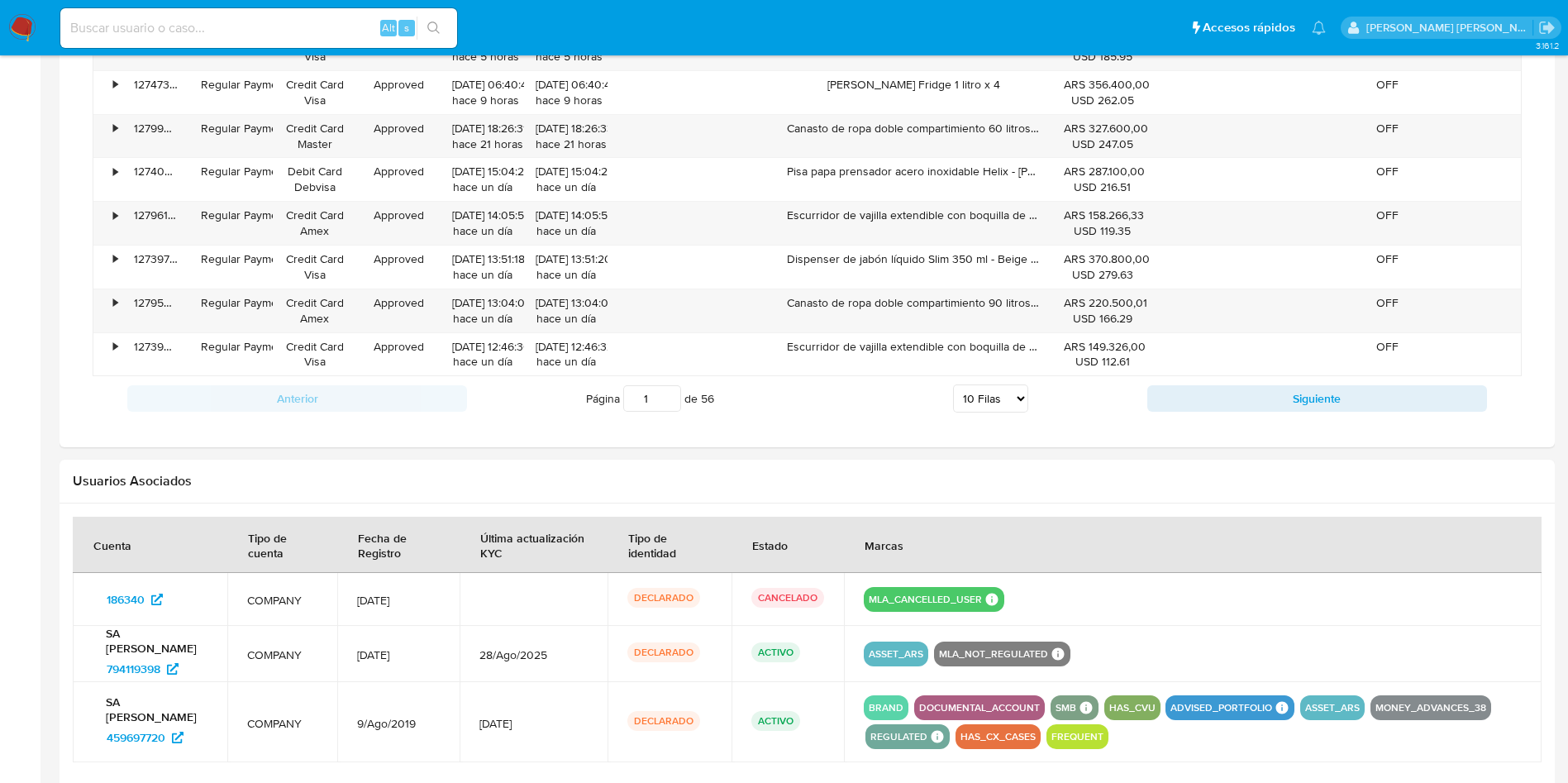
click at [1022, 392] on select "5 Filas 10 Filas 20 Filas 25 Filas 50 Filas 100 Filas" at bounding box center [990, 398] width 75 height 28
select select "100"
click at [953, 385] on select "5 Filas 10 Filas 20 Filas 25 Filas 50 Filas 100 Filas" at bounding box center [990, 398] width 75 height 28
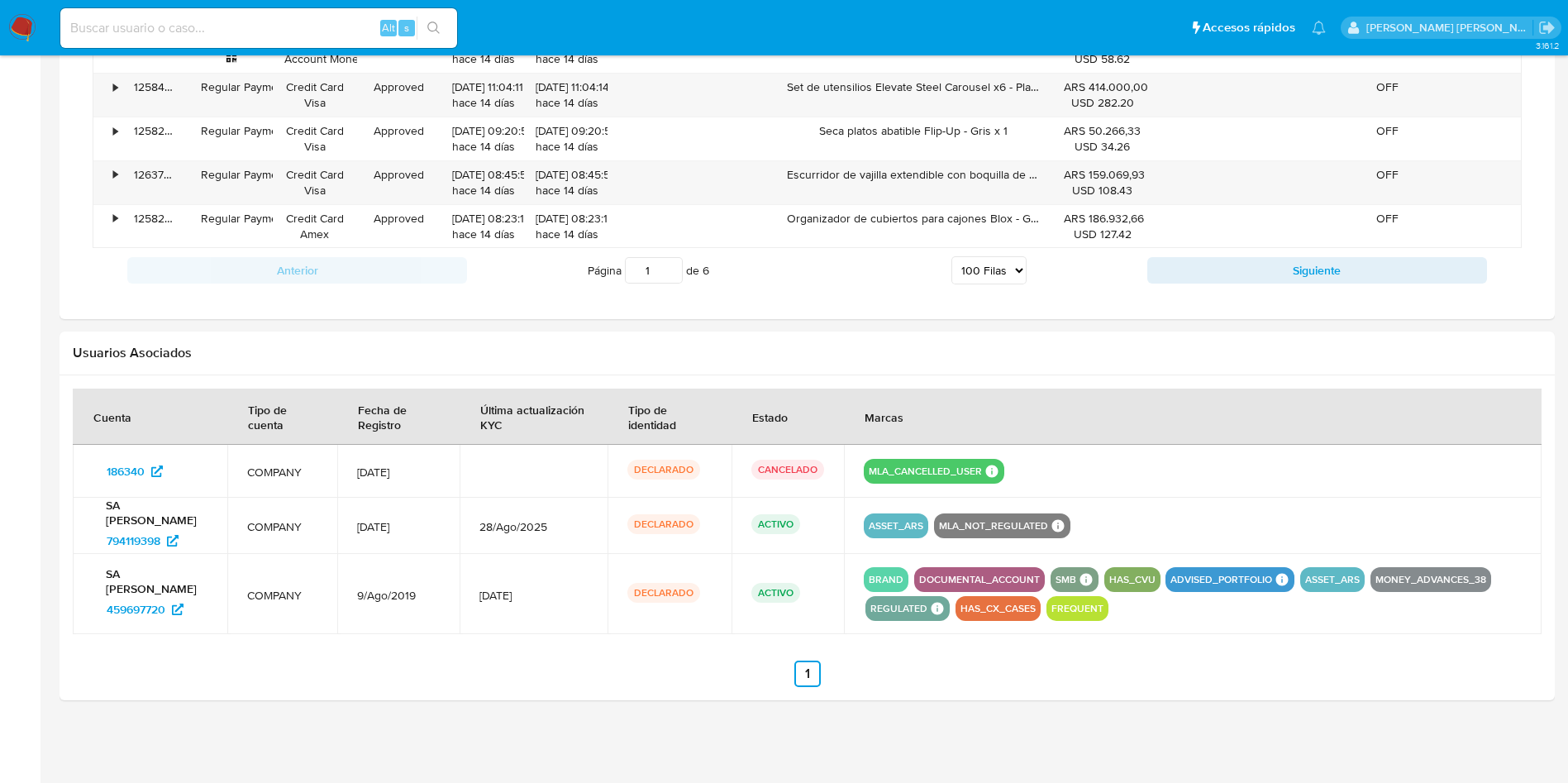
scroll to position [5205, 0]
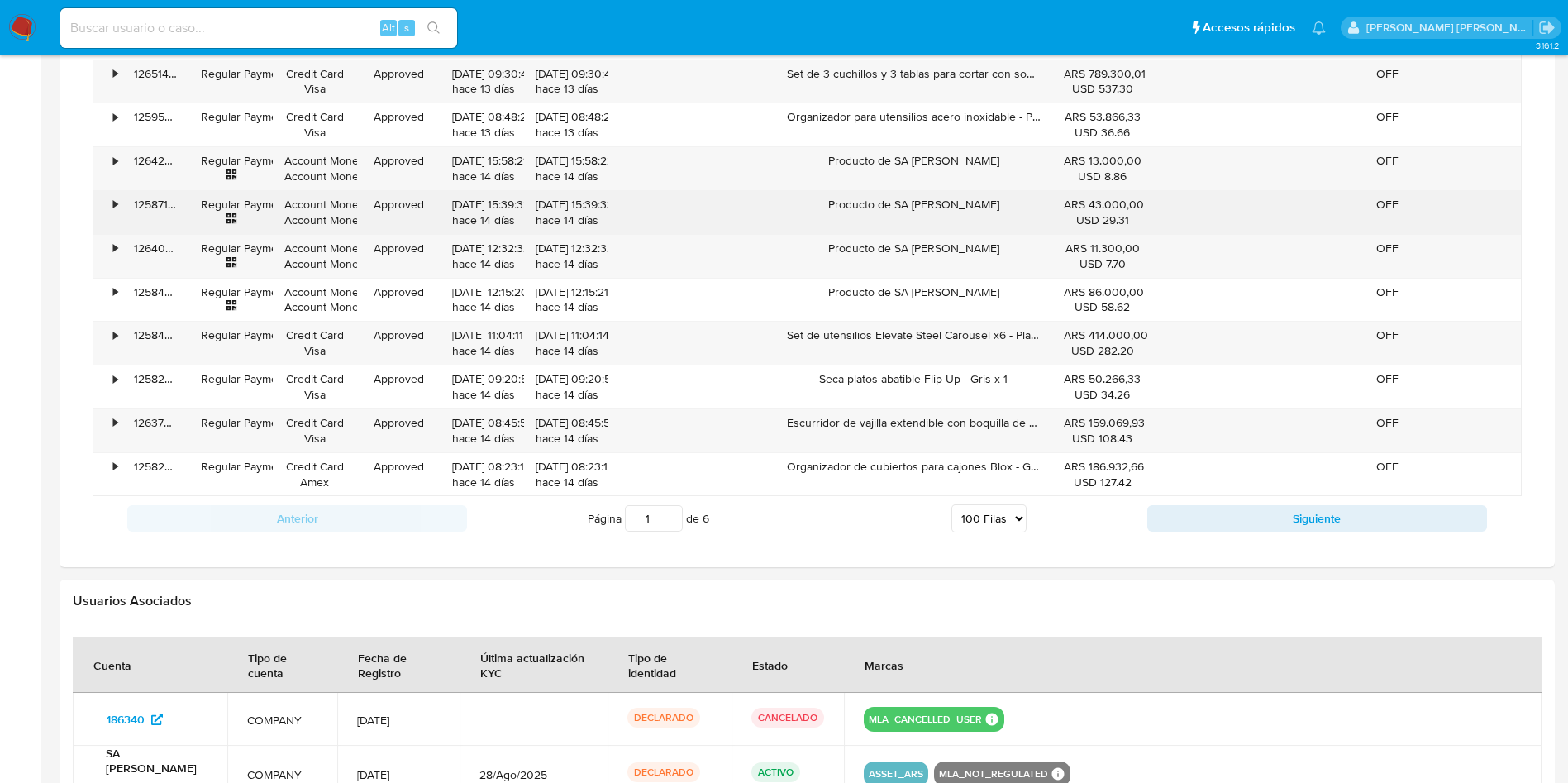
click at [112, 204] on div "•" at bounding box center [107, 213] width 29 height 43
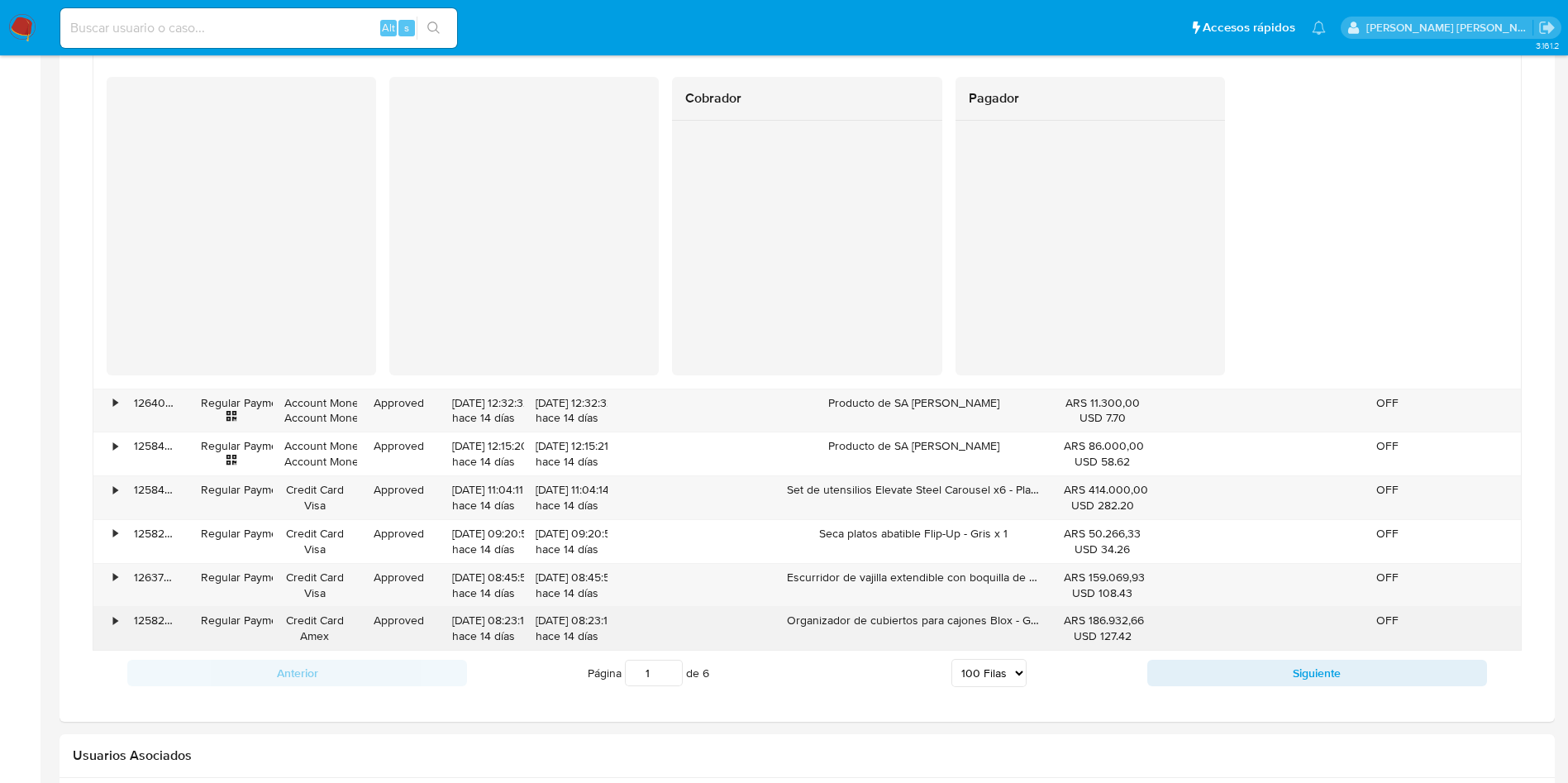
scroll to position [5577, 0]
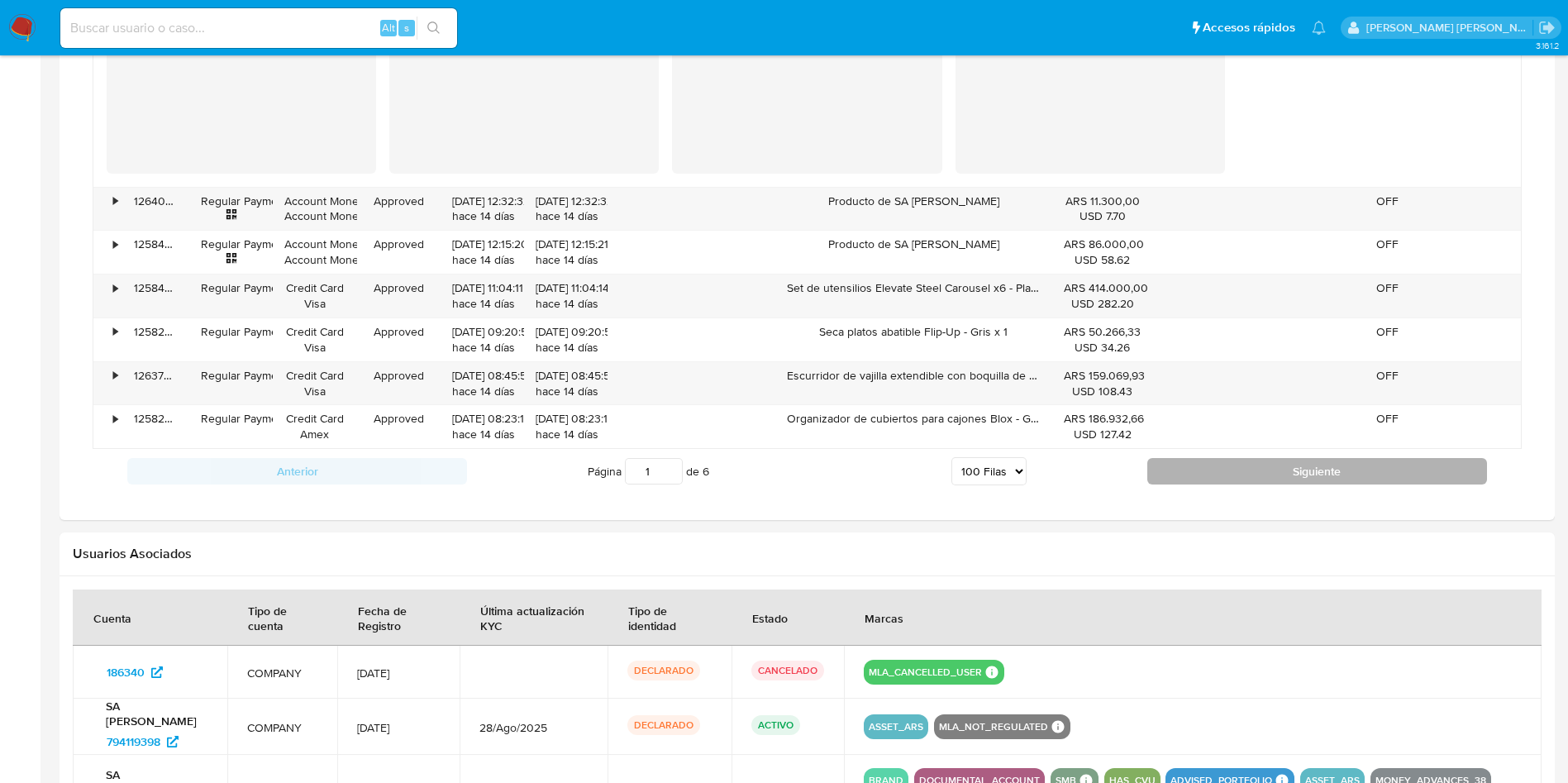
click at [1215, 476] on button "Siguiente" at bounding box center [1317, 471] width 339 height 27
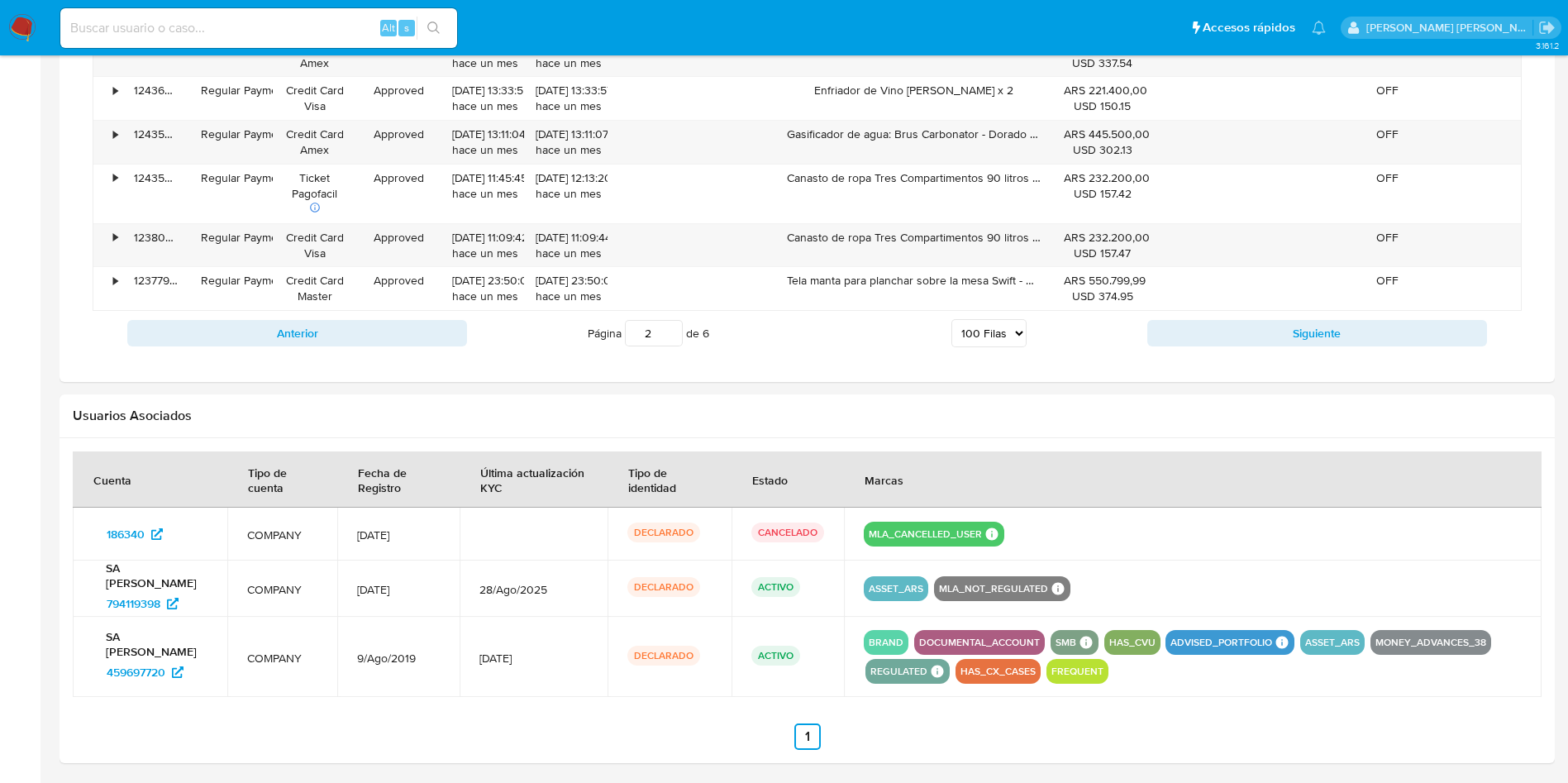
scroll to position [5472, 0]
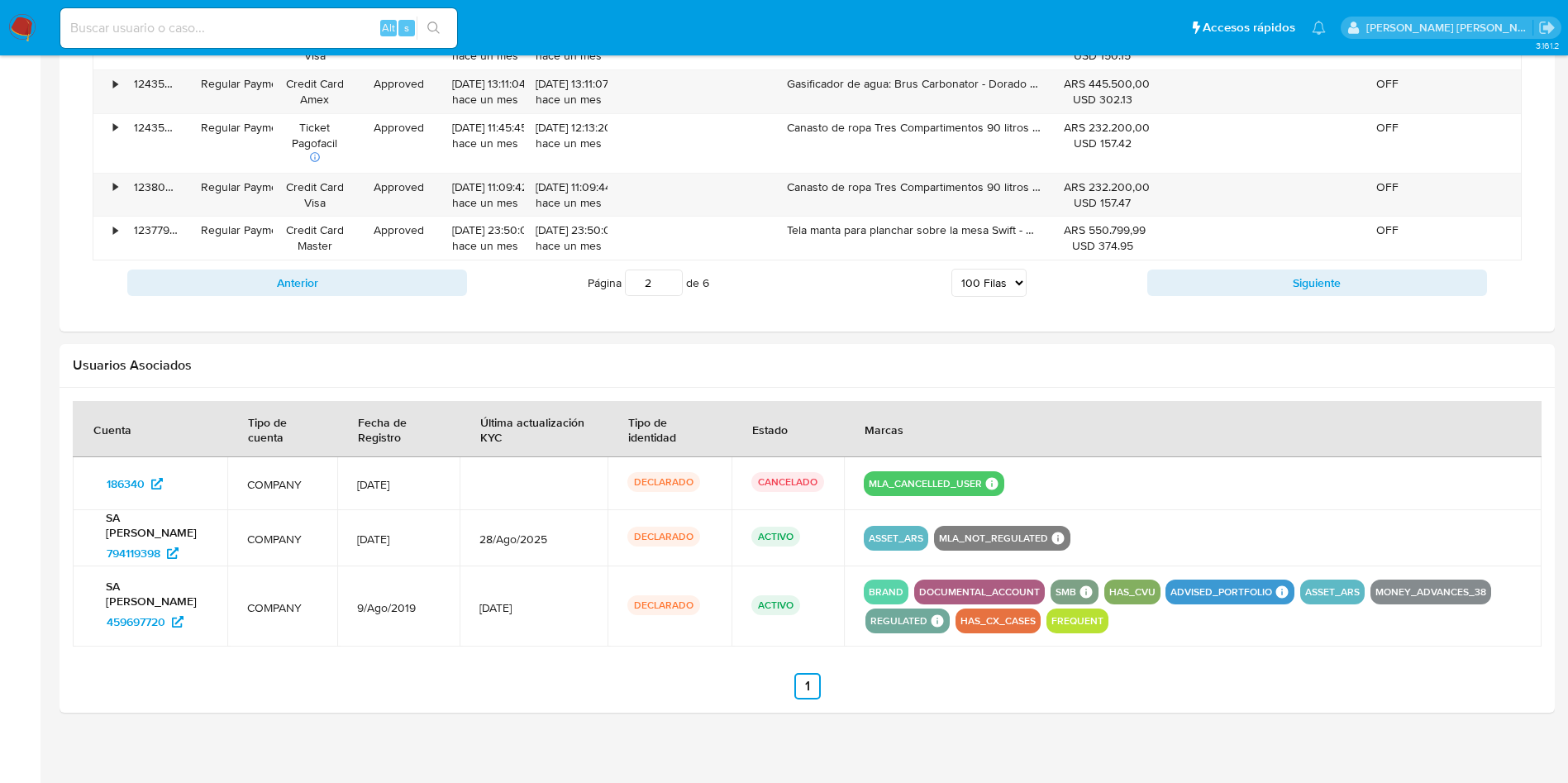
drag, startPoint x: 1225, startPoint y: 287, endPoint x: 1215, endPoint y: 285, distance: 10.2
click at [1228, 288] on button "Siguiente" at bounding box center [1317, 282] width 339 height 27
type input "3"
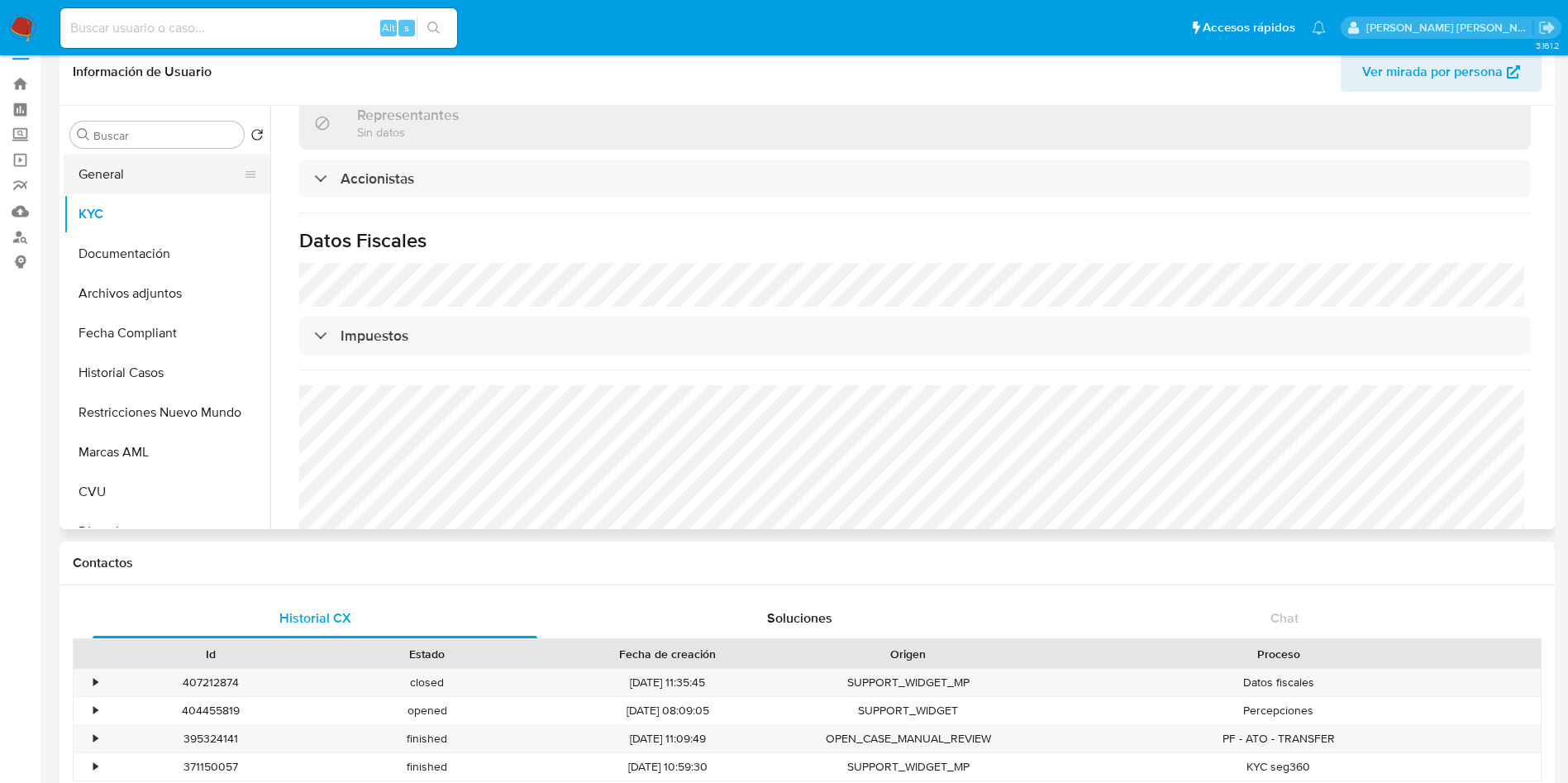
scroll to position [0, 0]
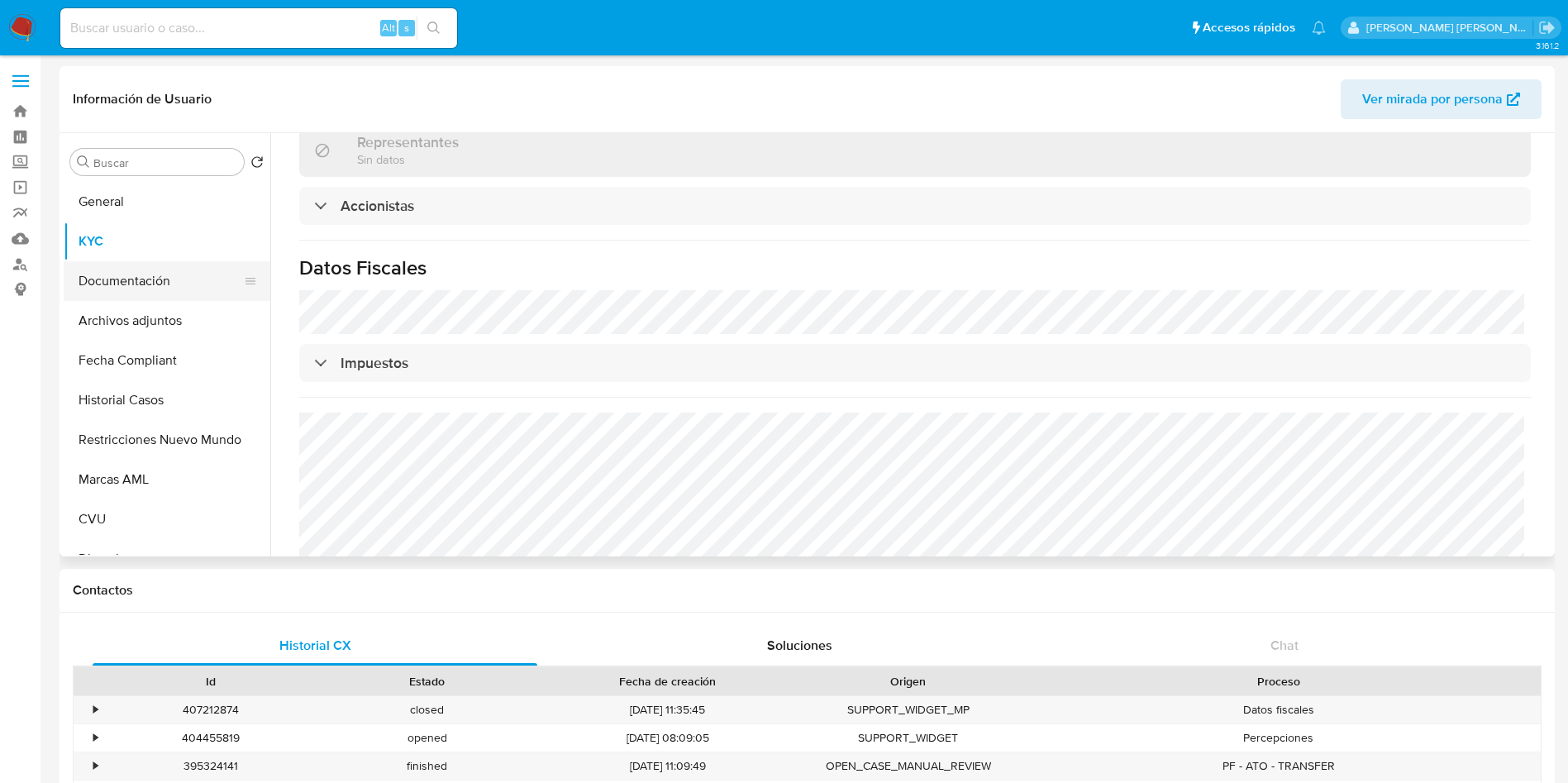
click at [115, 263] on button "Documentación" at bounding box center [160, 281] width 193 height 40
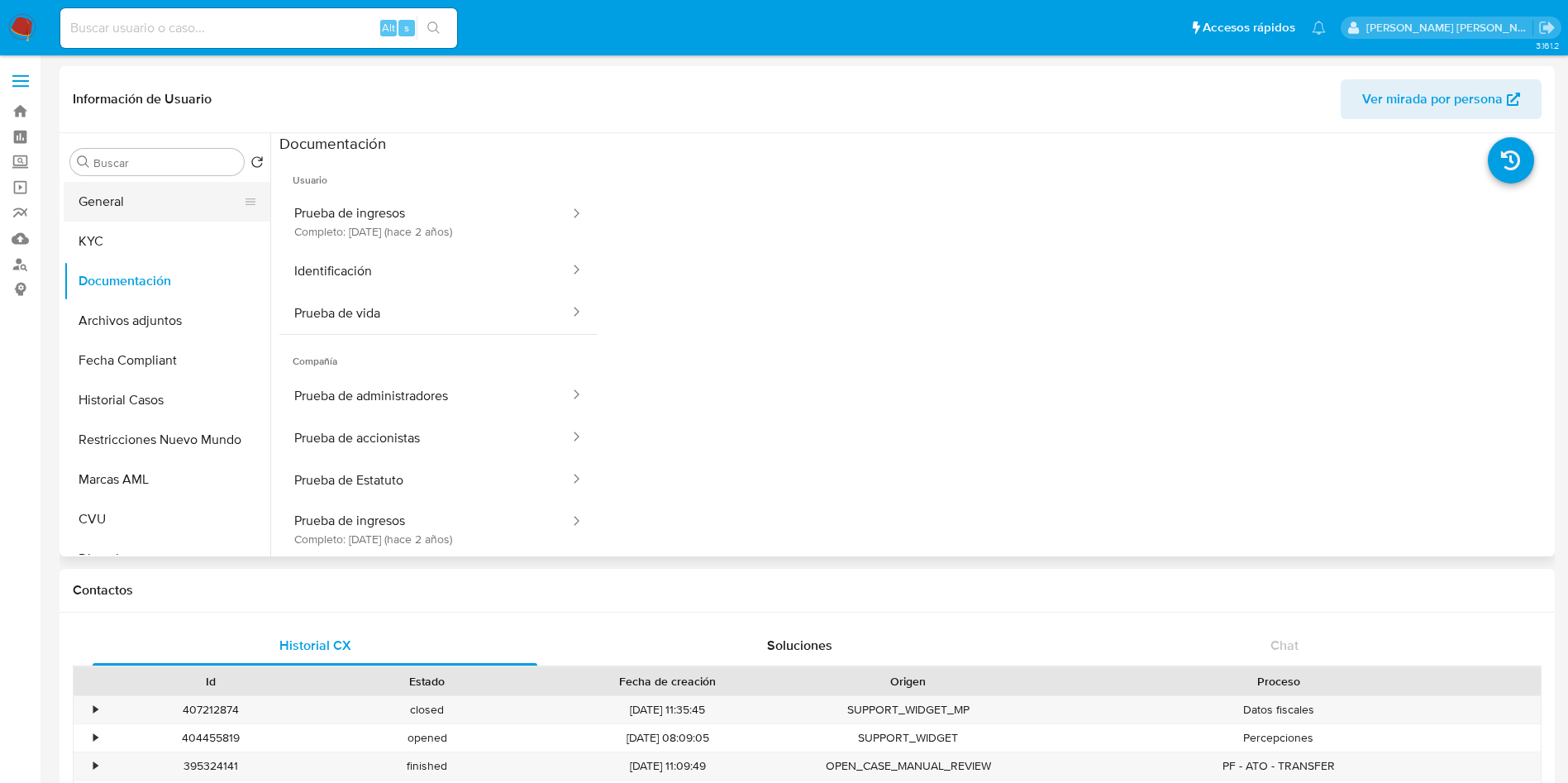
click at [126, 199] on button "General" at bounding box center [160, 202] width 193 height 40
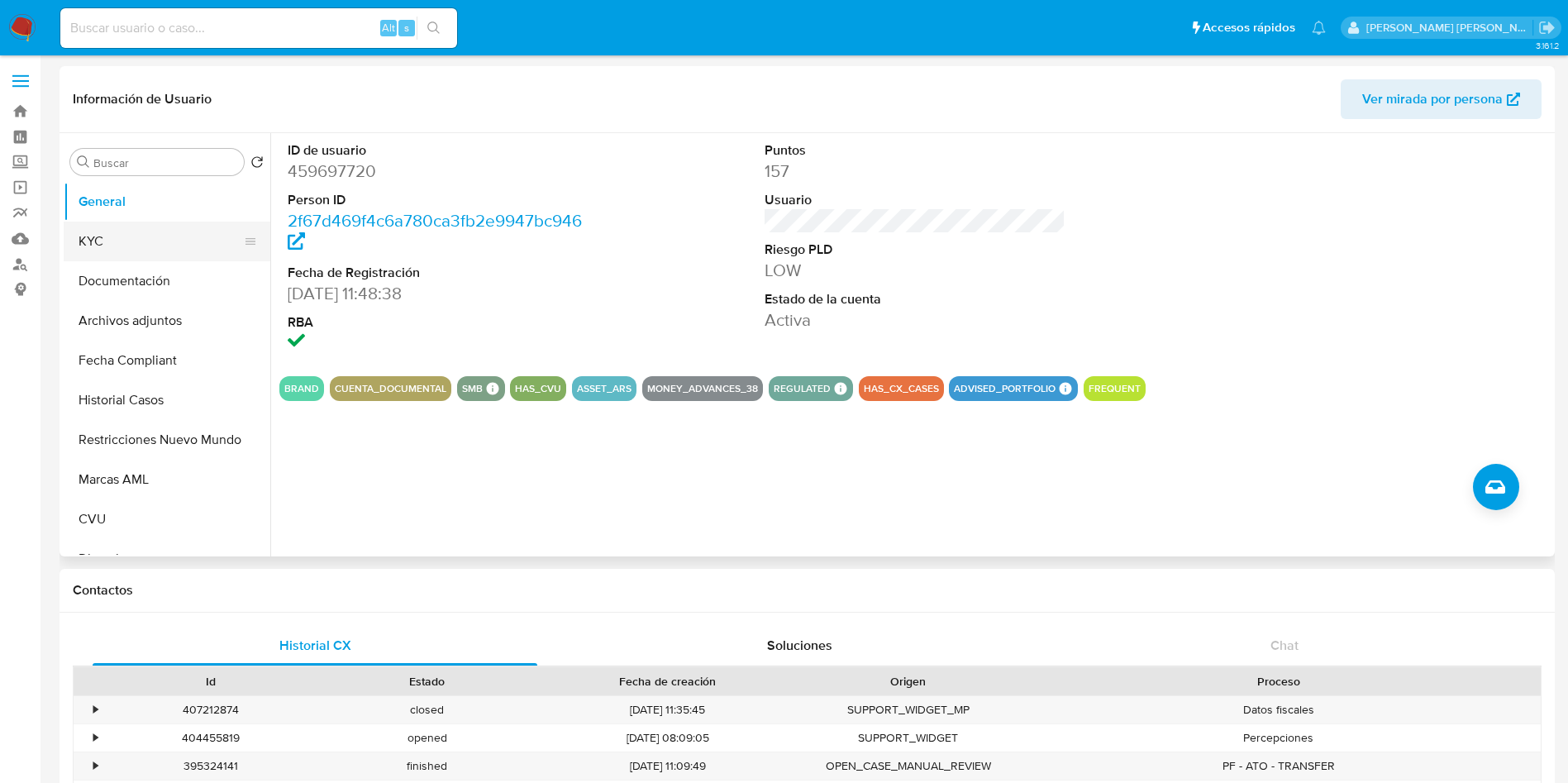
click at [138, 248] on button "KYC" at bounding box center [160, 242] width 193 height 40
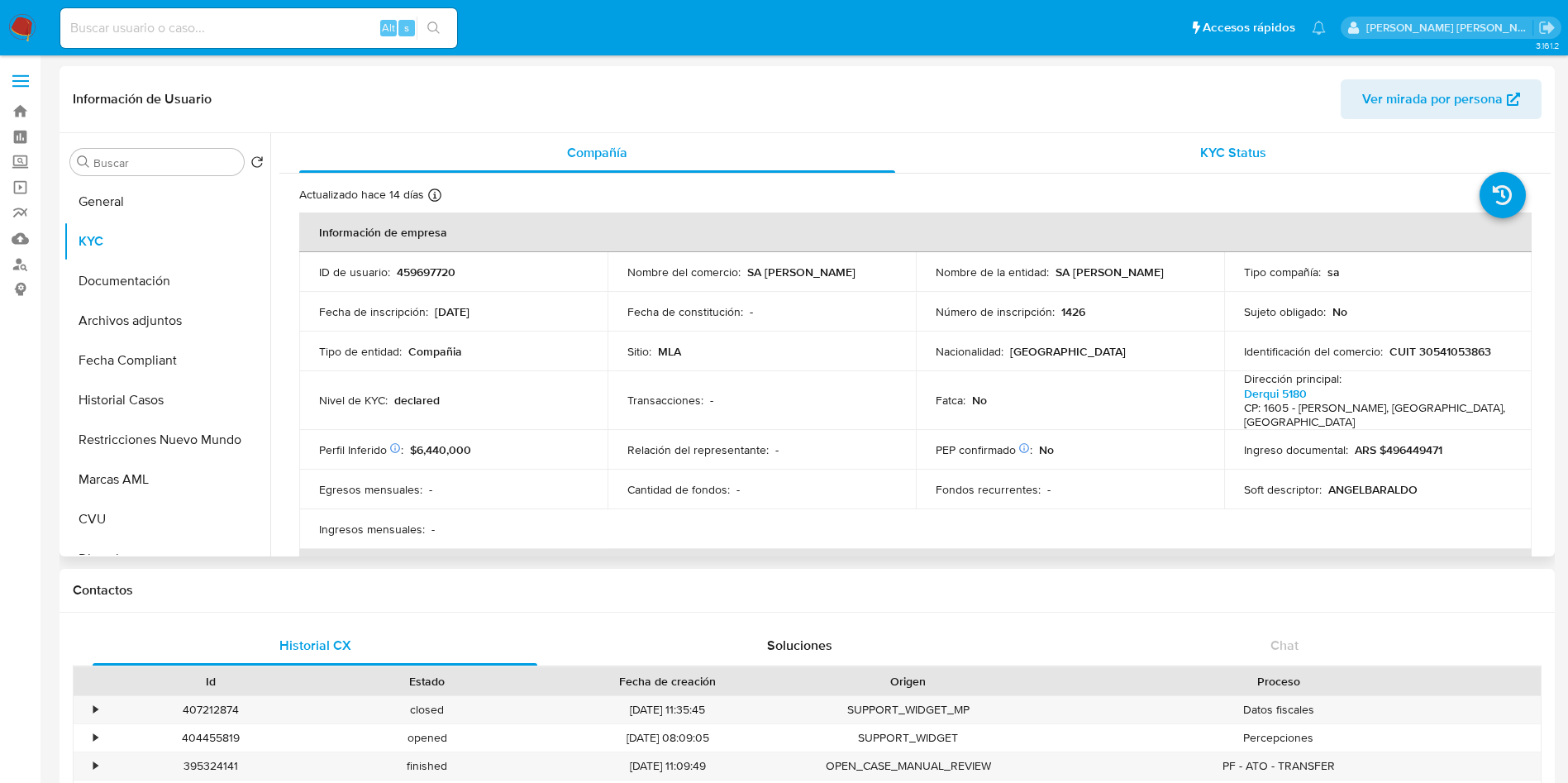
click at [1244, 154] on span "KYC Status" at bounding box center [1234, 152] width 66 height 19
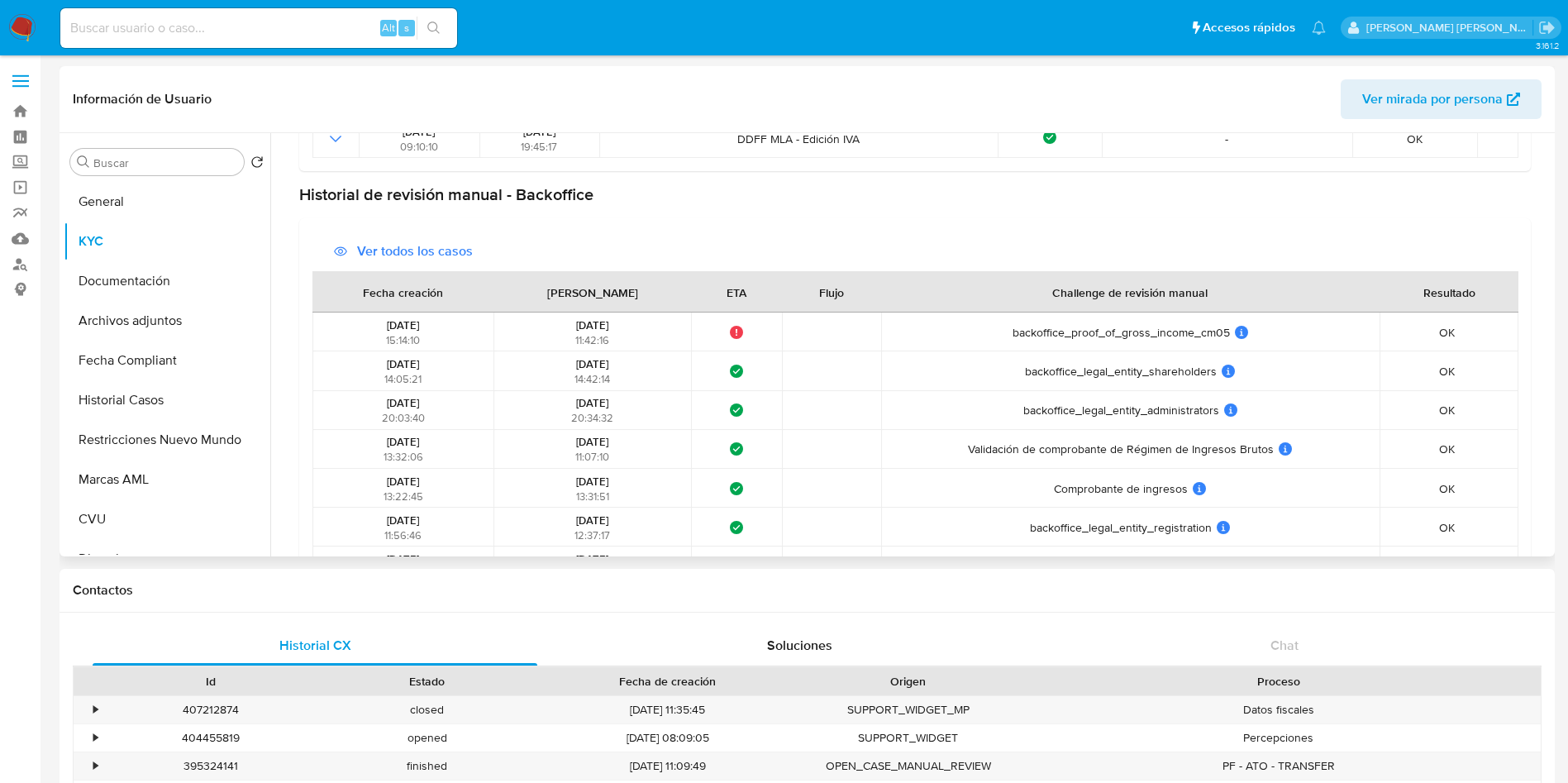
scroll to position [993, 0]
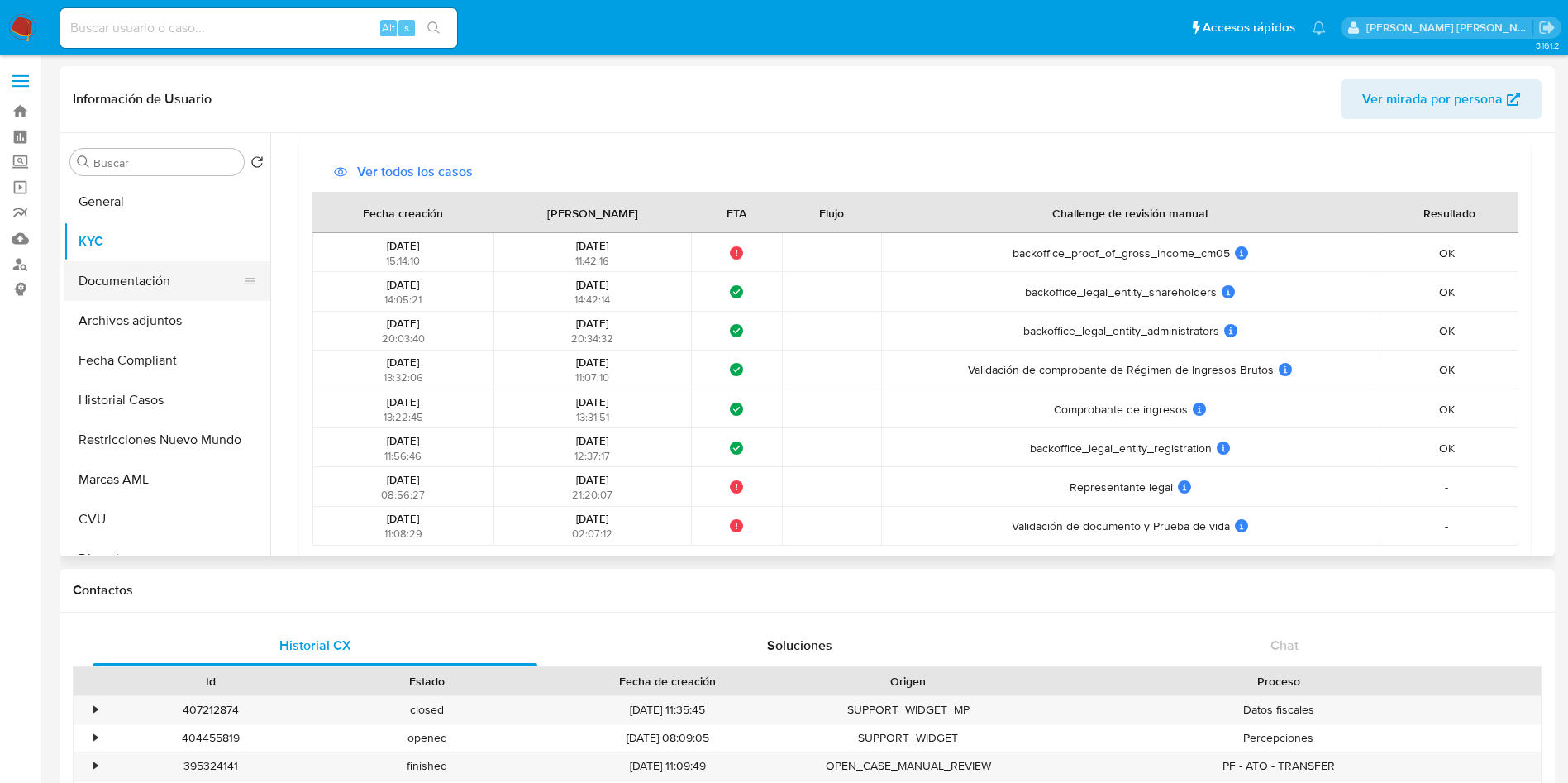
click at [122, 278] on button "Documentación" at bounding box center [160, 281] width 193 height 40
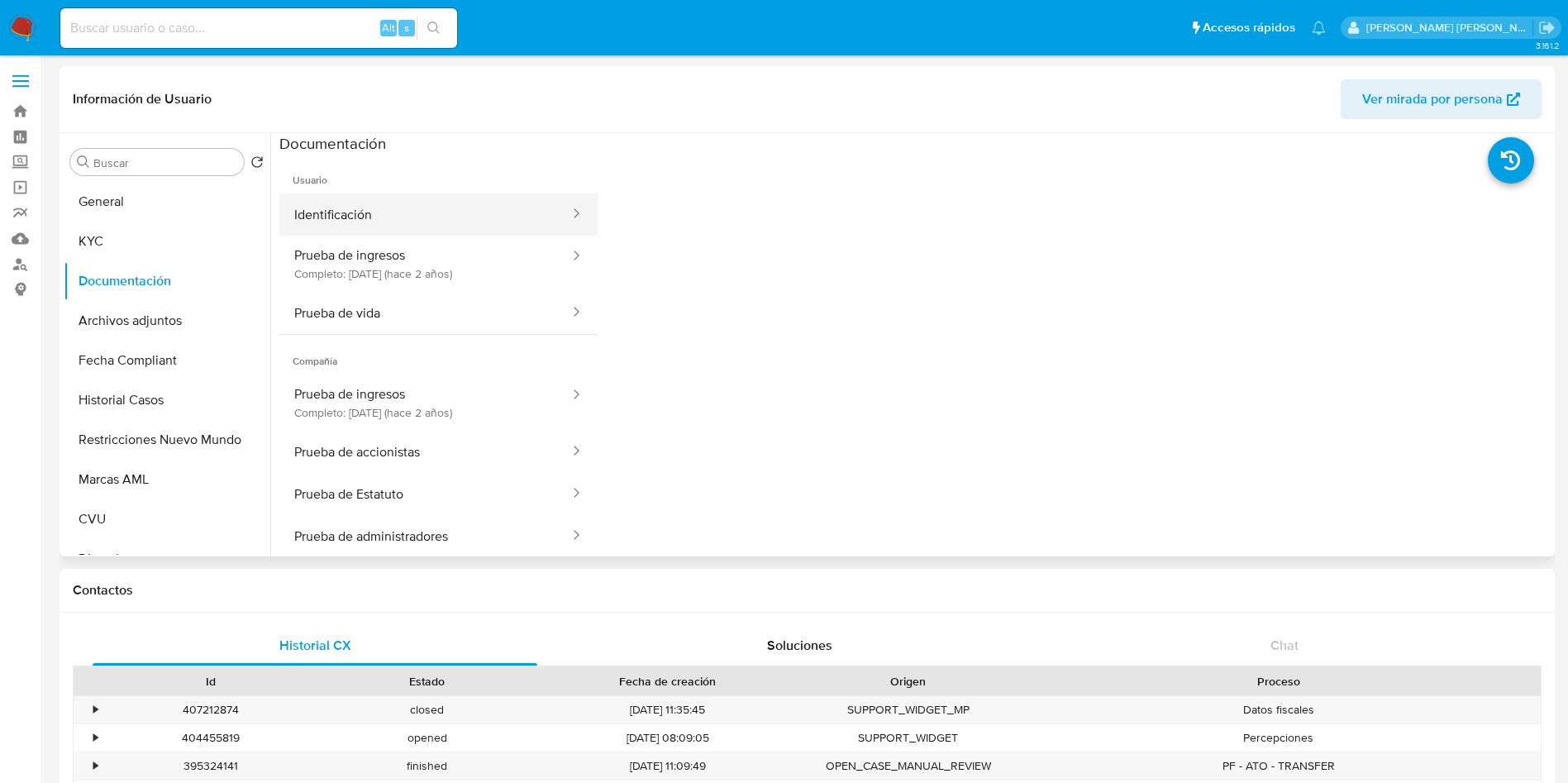
click at [398, 220] on button "Identificación" at bounding box center [425, 214] width 292 height 42
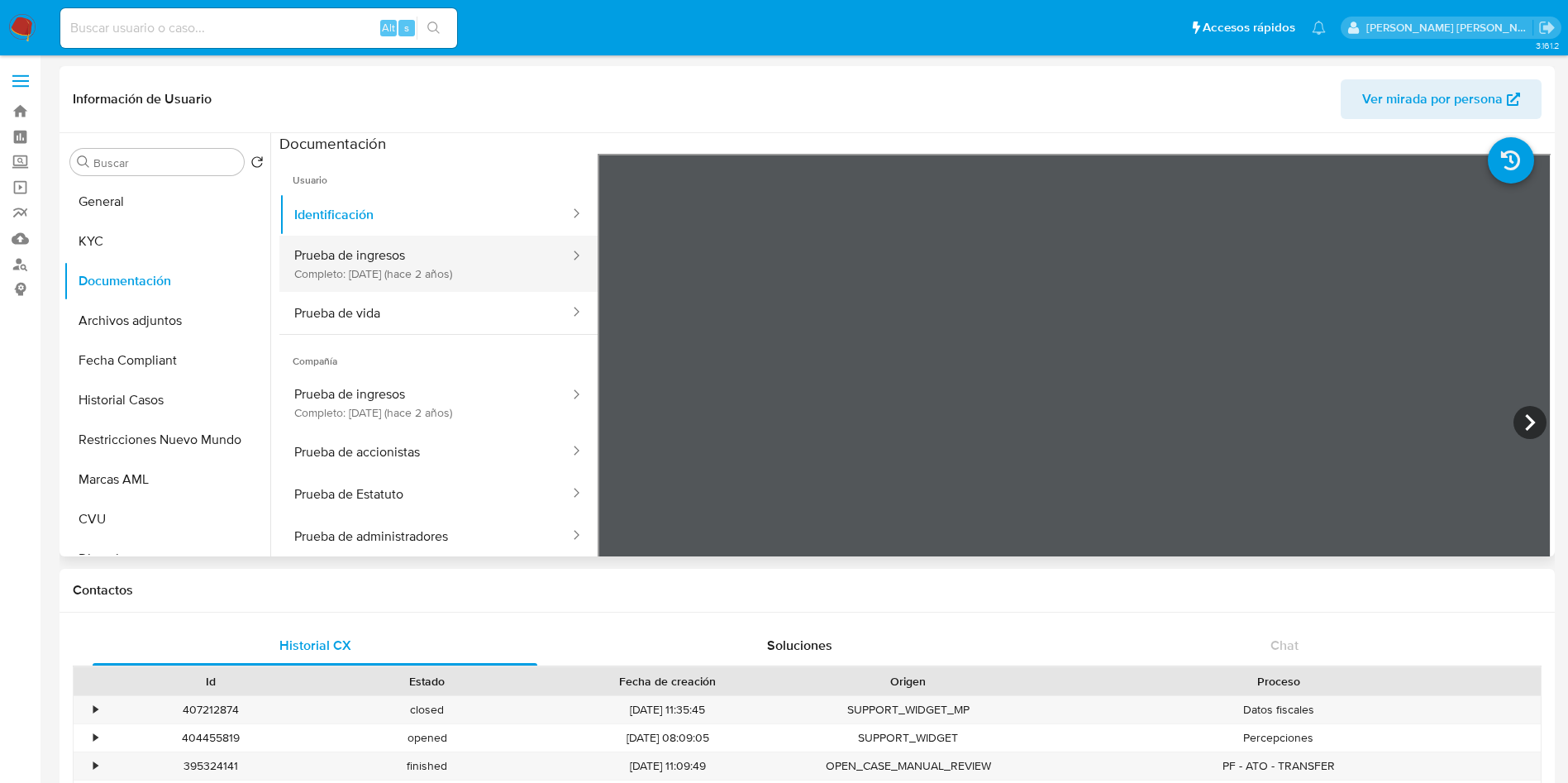
click at [452, 286] on button "Prueba de ingresos Completo: [DATE] (hace 2 años)" at bounding box center [425, 263] width 292 height 56
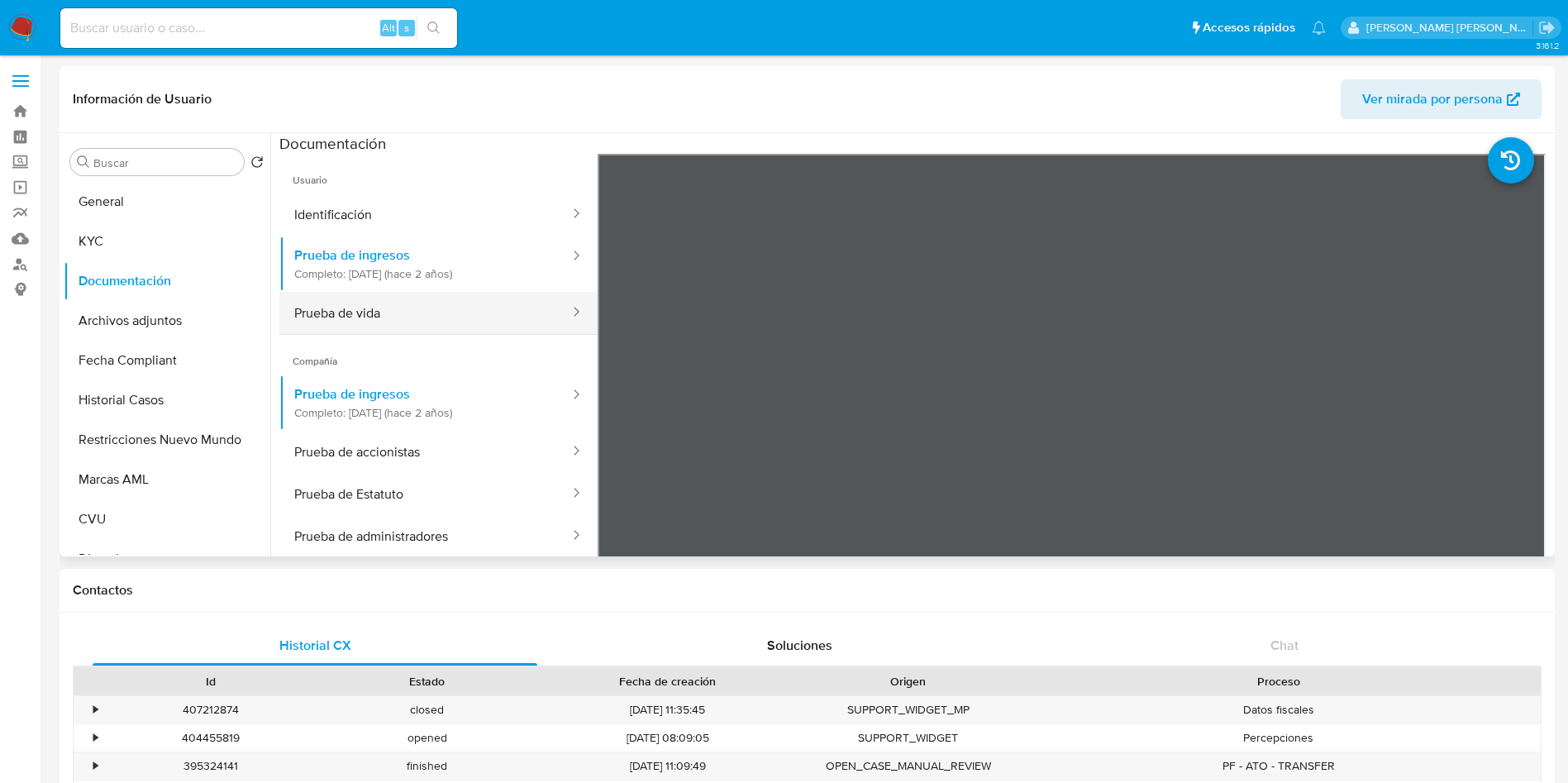
click at [370, 303] on button "Prueba de vida" at bounding box center [425, 313] width 292 height 42
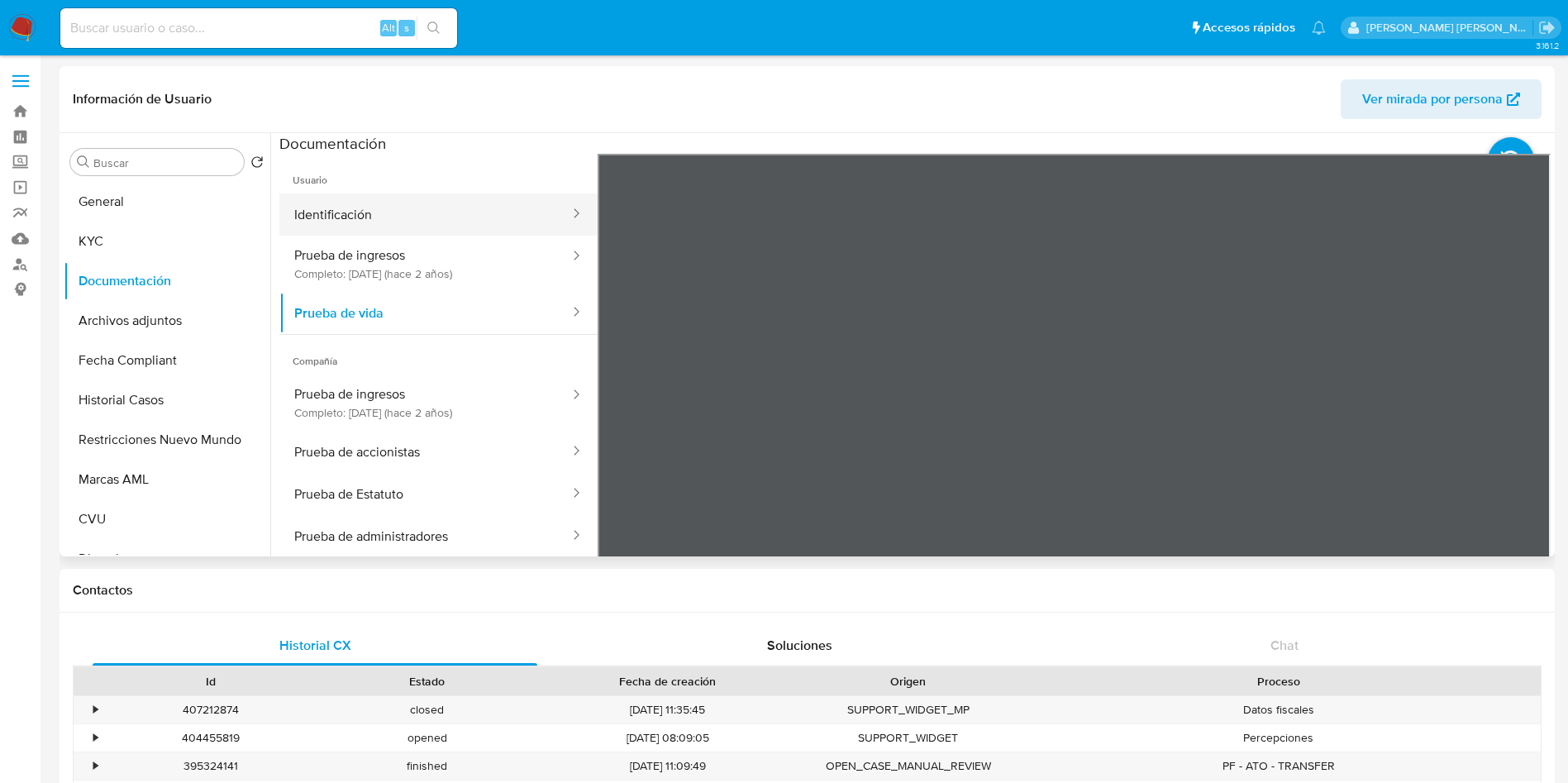
click at [399, 222] on button "Identificación" at bounding box center [425, 214] width 292 height 42
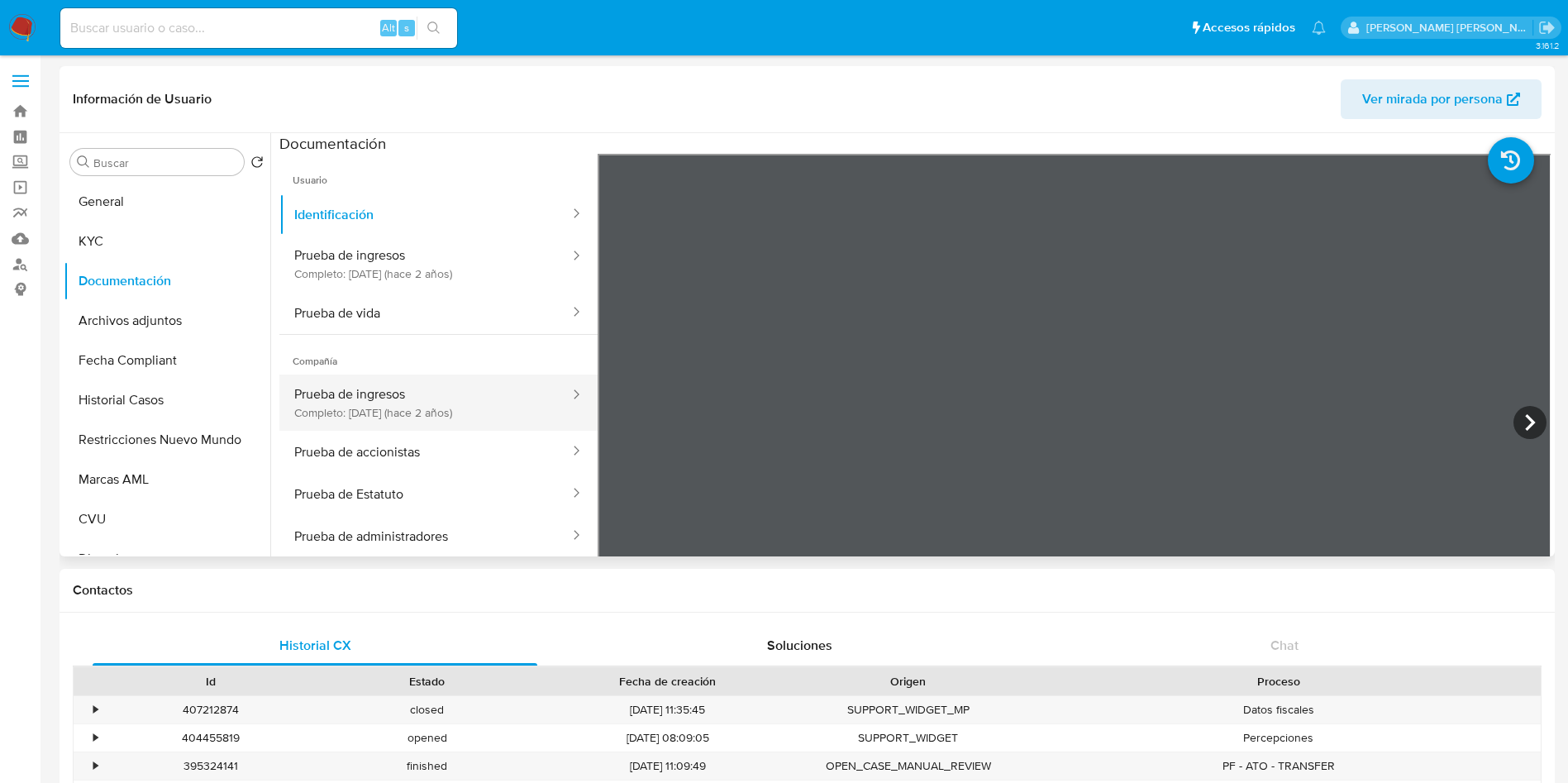
scroll to position [139, 0]
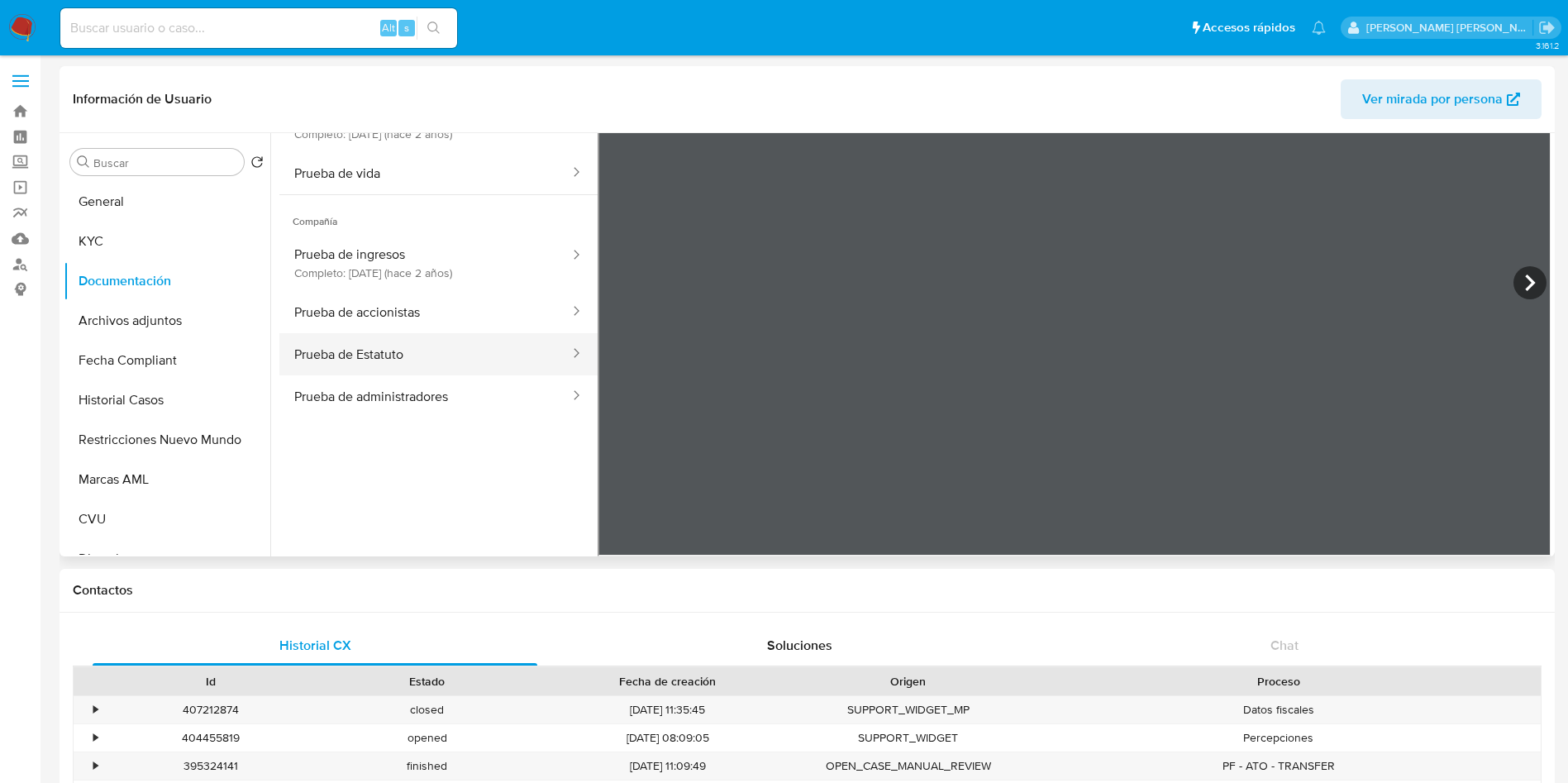
click at [312, 355] on button "Prueba de Estatuto" at bounding box center [425, 354] width 292 height 42
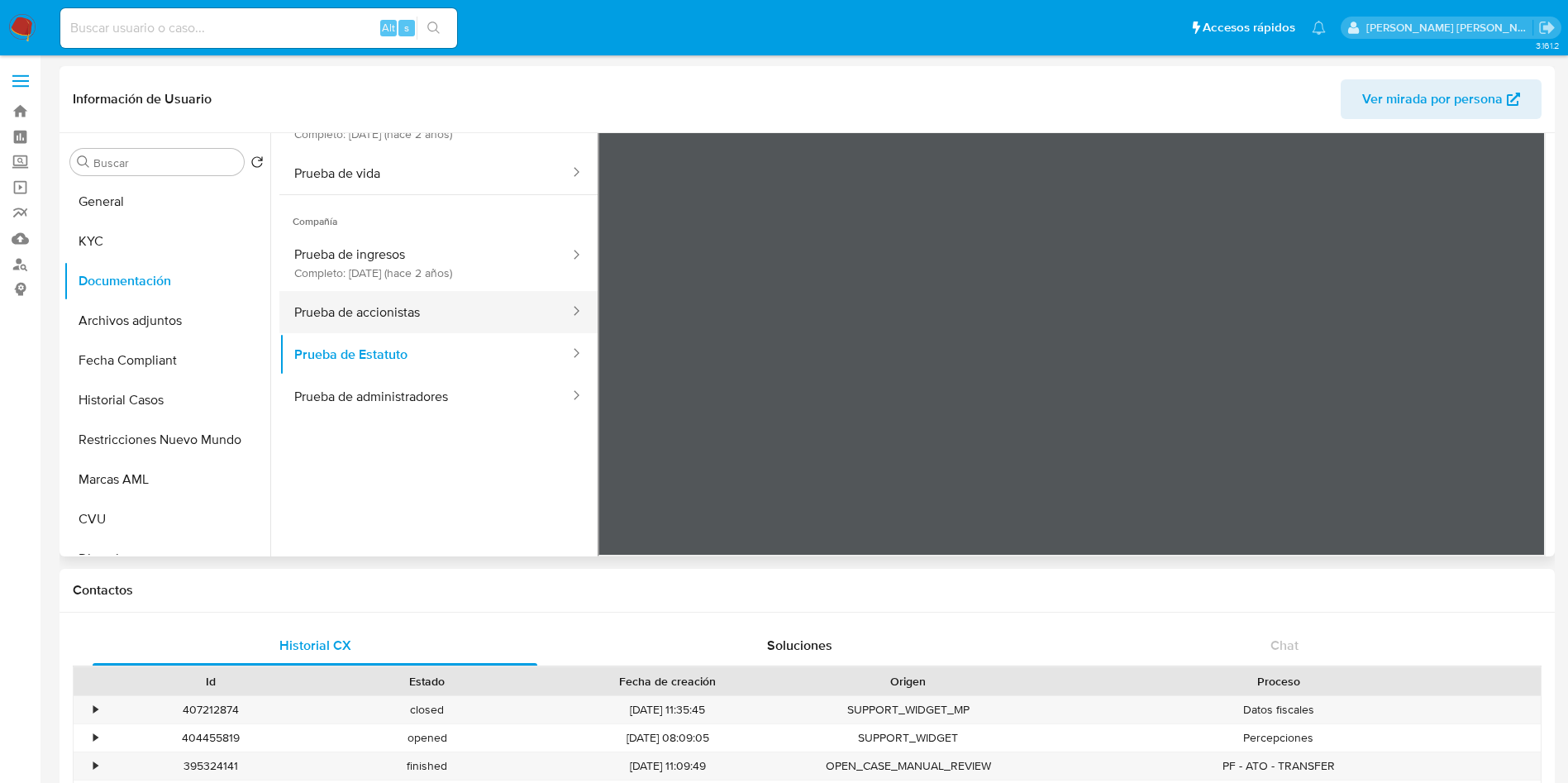
click at [420, 323] on button "Prueba de accionistas" at bounding box center [425, 312] width 292 height 42
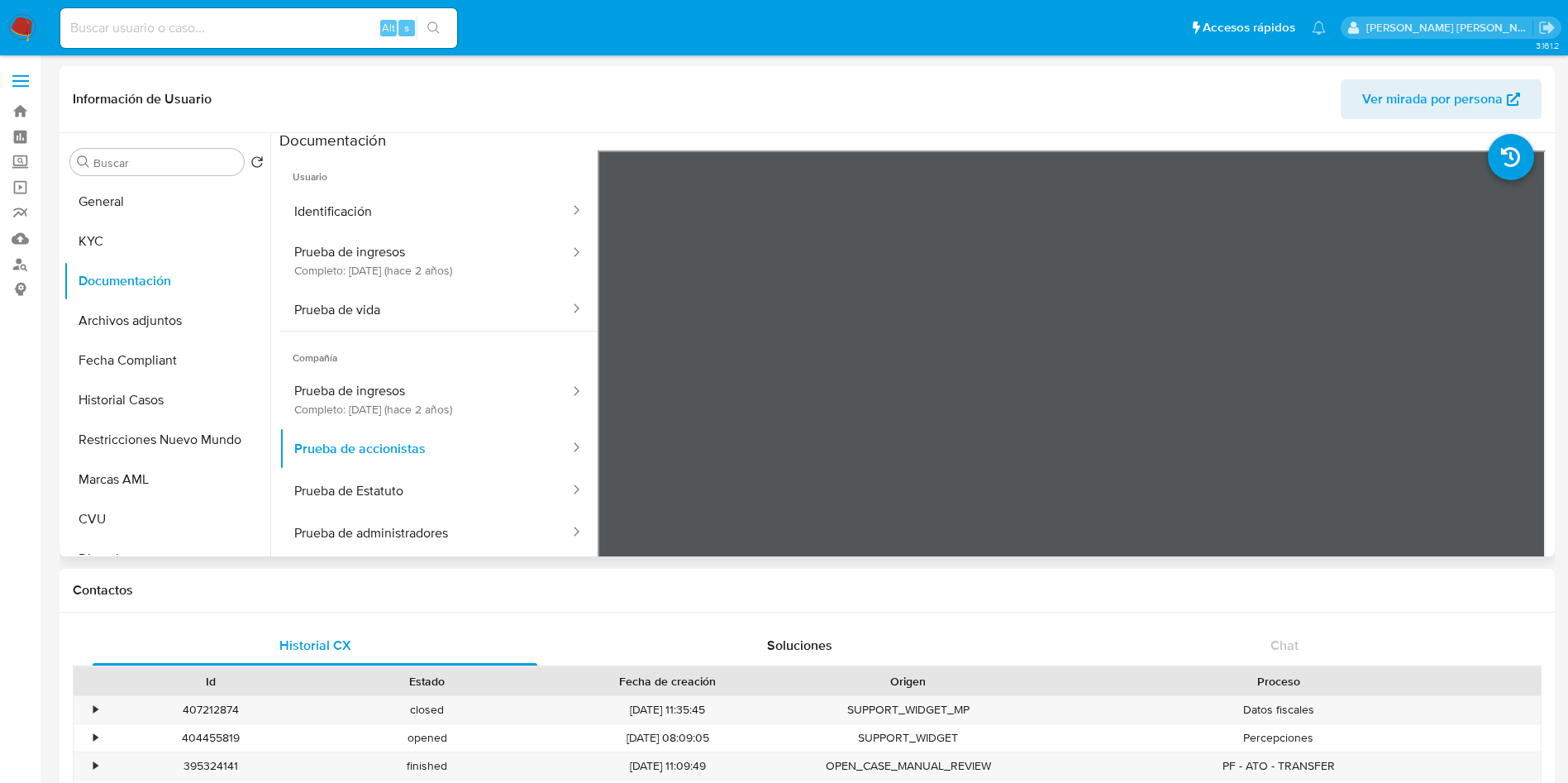
scroll to position [0, 0]
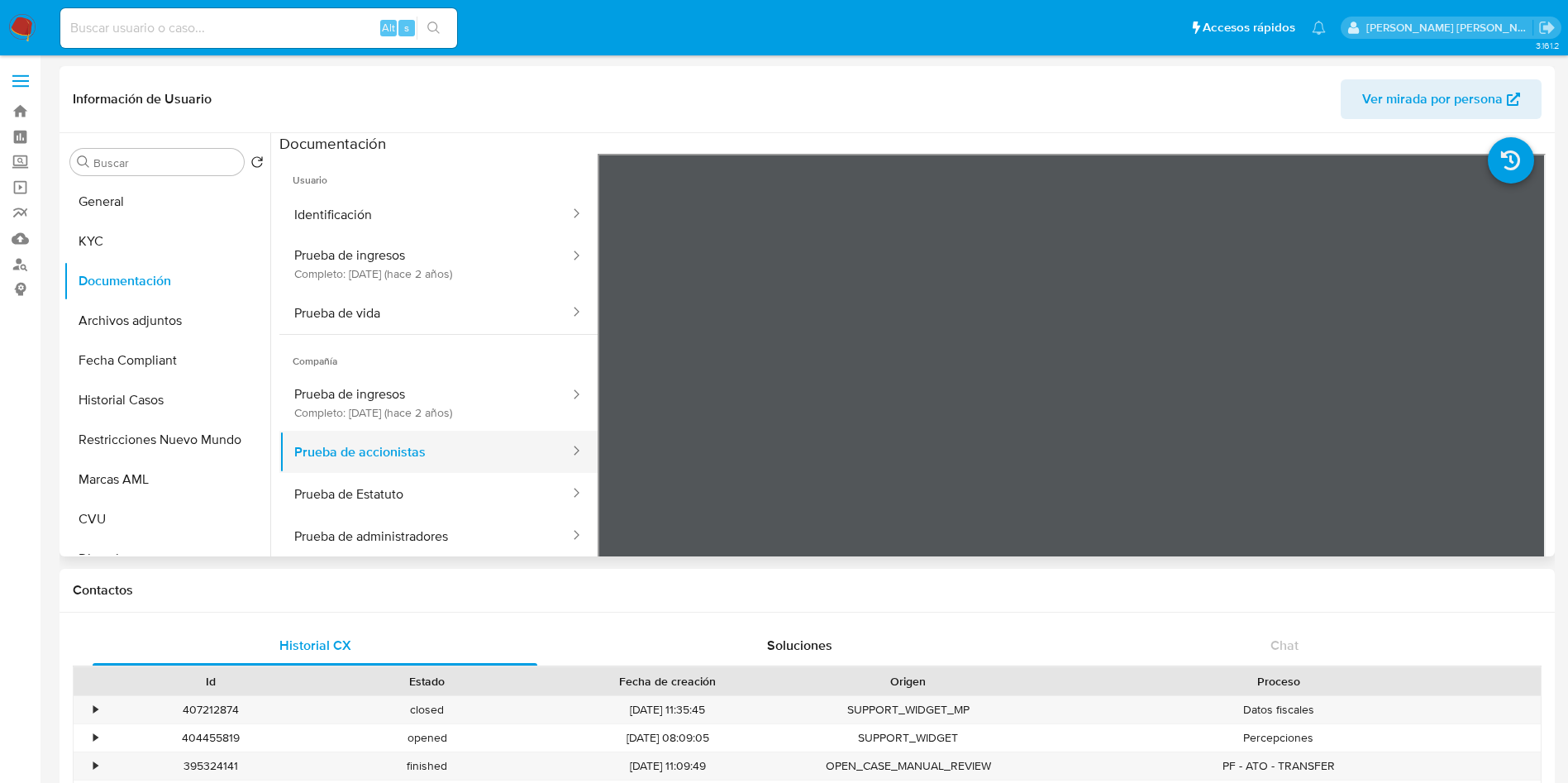
click at [367, 448] on button "Prueba de accionistas" at bounding box center [425, 452] width 292 height 42
click at [151, 304] on button "Archivos adjuntos" at bounding box center [160, 321] width 193 height 40
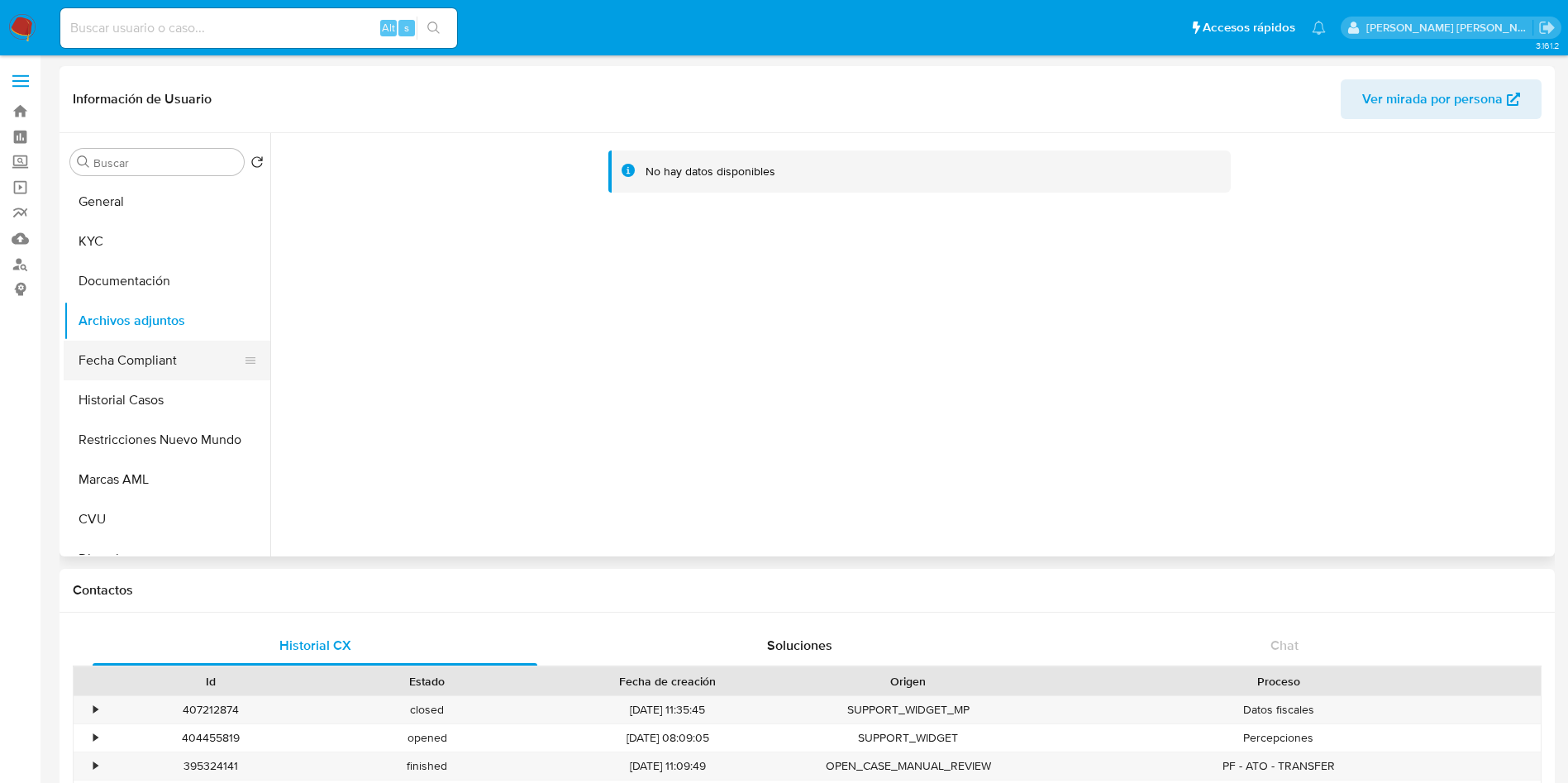
drag, startPoint x: 119, startPoint y: 356, endPoint x: 134, endPoint y: 355, distance: 15.0
click at [120, 356] on button "Fecha Compliant" at bounding box center [160, 360] width 193 height 40
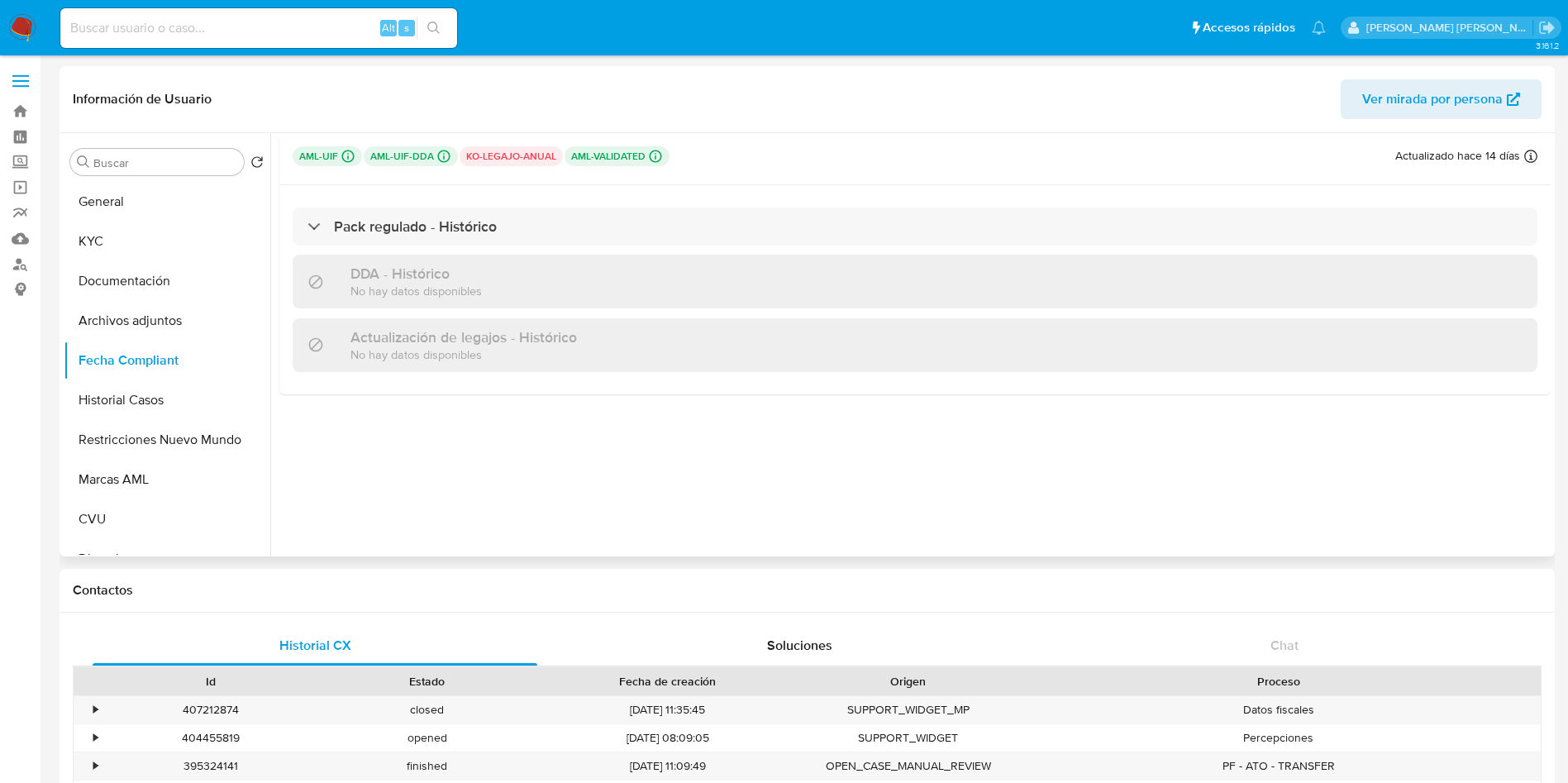
click at [287, 225] on div "Pack regulado - Histórico DDA - Histórico No hay datos disponibles Actualizació…" at bounding box center [915, 290] width 1272 height 210
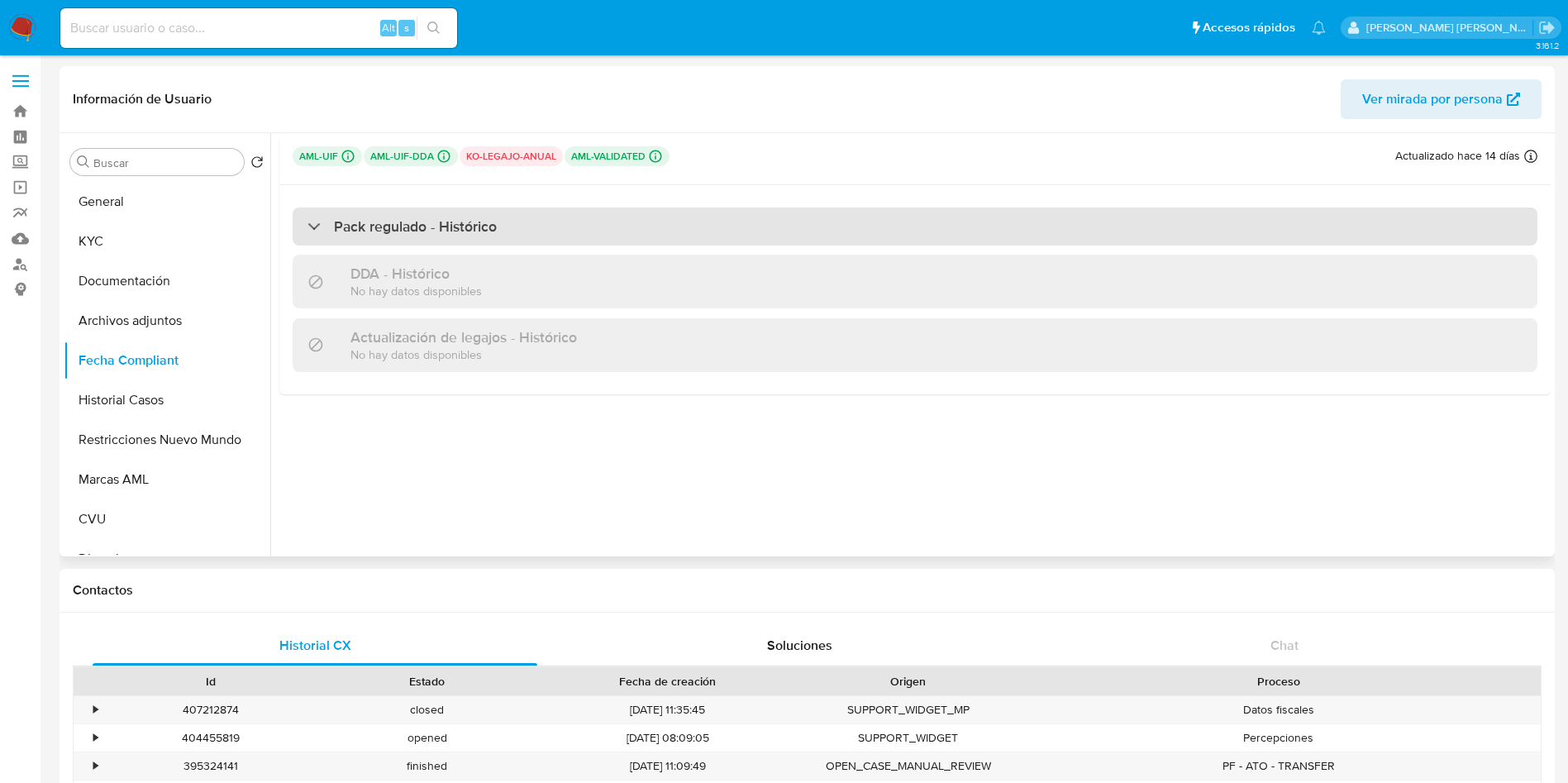
click at [320, 227] on div "Pack regulado - Histórico" at bounding box center [402, 226] width 190 height 18
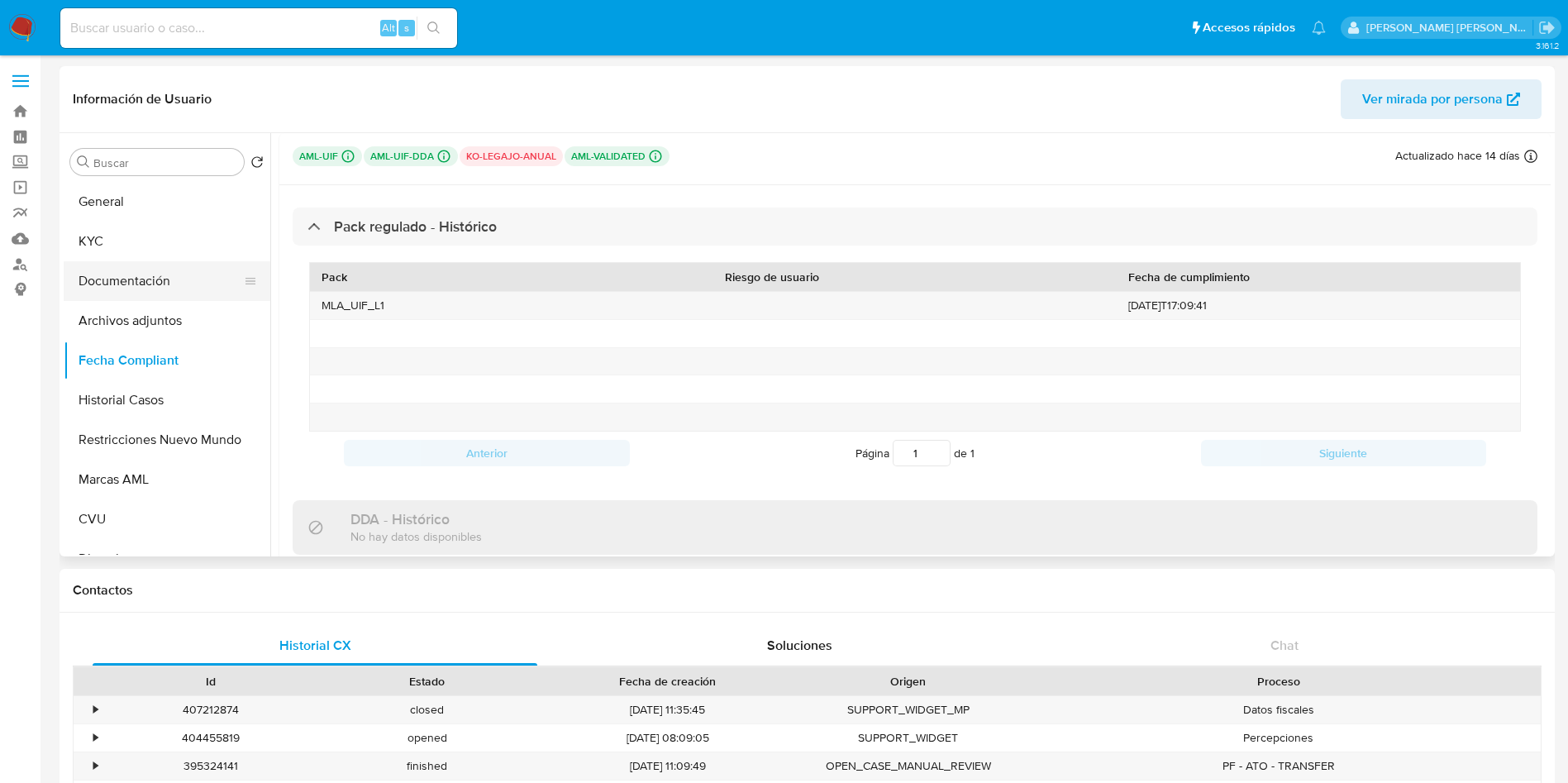
click at [154, 267] on button "Documentación" at bounding box center [160, 281] width 193 height 40
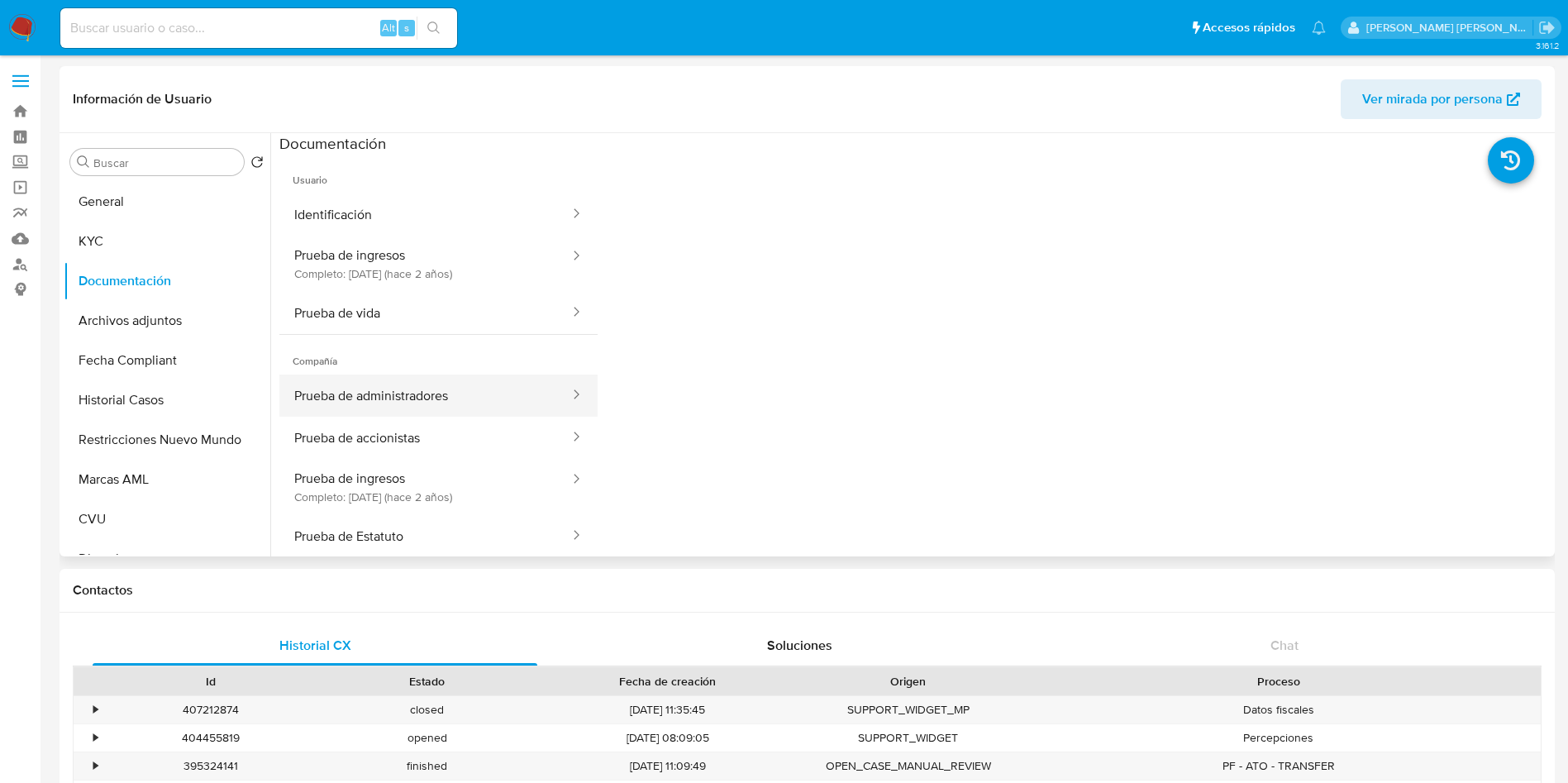
click at [402, 397] on button "Prueba de administradores" at bounding box center [425, 396] width 292 height 42
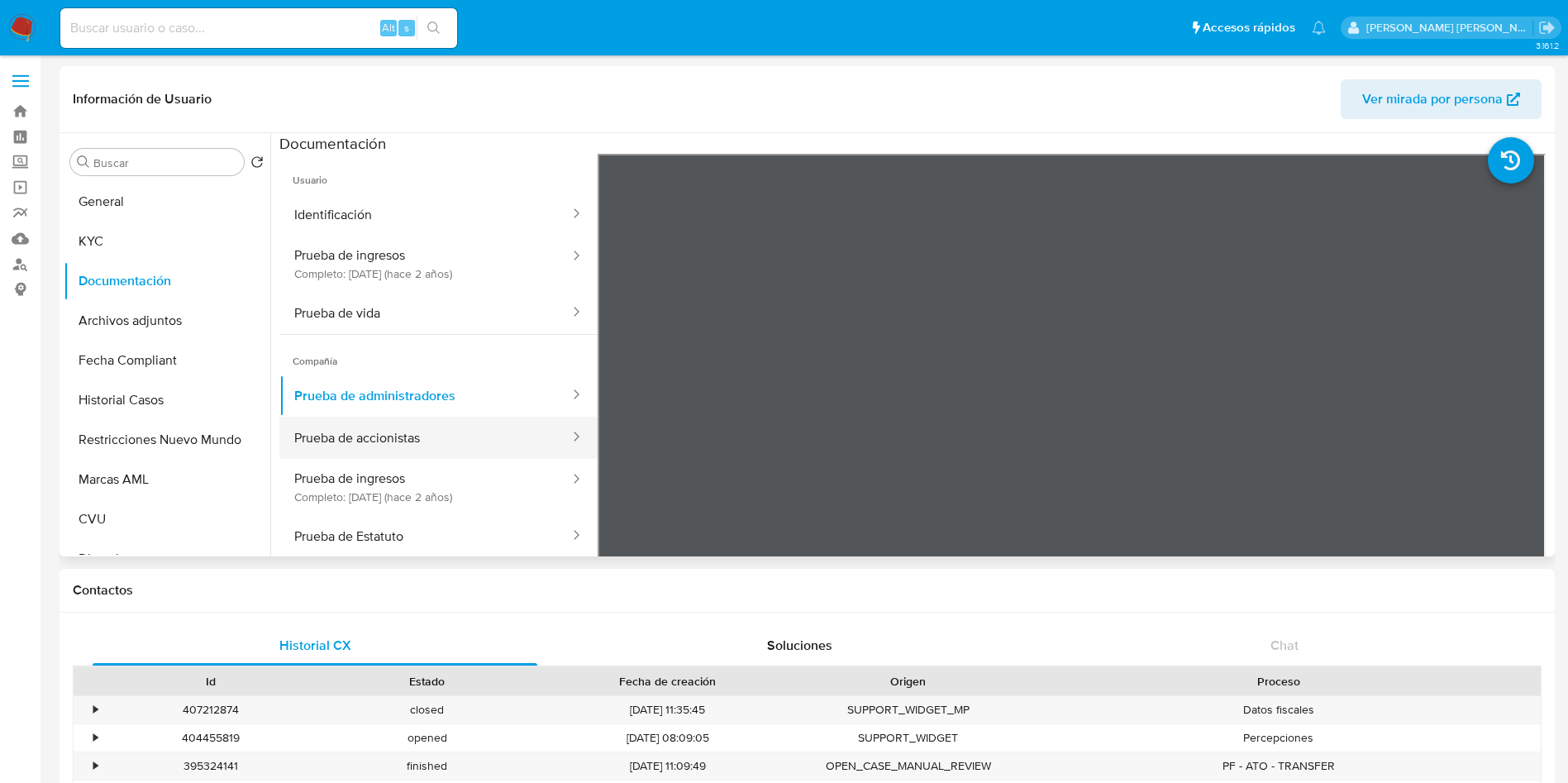
click at [431, 437] on button "Prueba de accionistas" at bounding box center [425, 437] width 292 height 42
click at [432, 437] on button "Prueba de accionistas" at bounding box center [425, 437] width 292 height 42
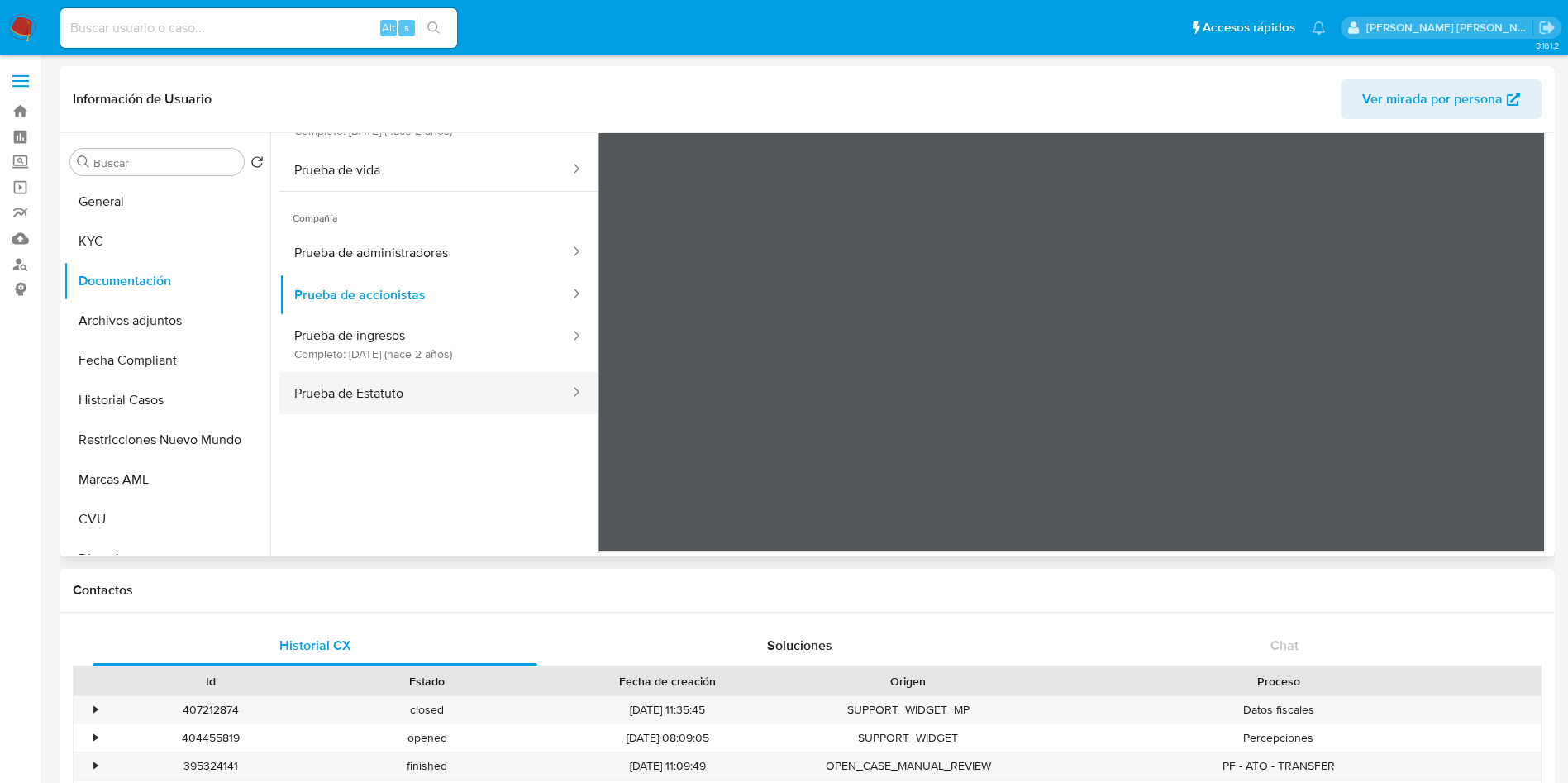
scroll to position [145, 0]
click at [386, 388] on button "Prueba de Estatuto" at bounding box center [425, 392] width 292 height 42
